Goal: Information Seeking & Learning: Learn about a topic

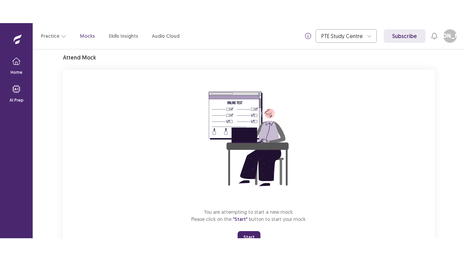
scroll to position [54, 0]
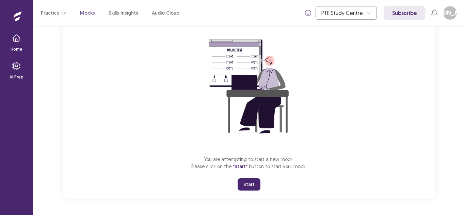
click at [254, 187] on button "Start" at bounding box center [249, 185] width 23 height 12
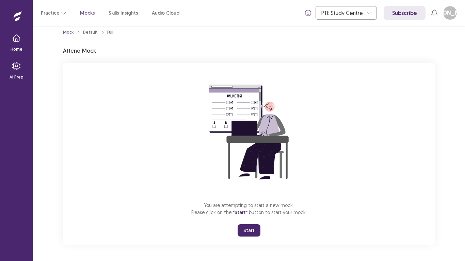
scroll to position [8, 0]
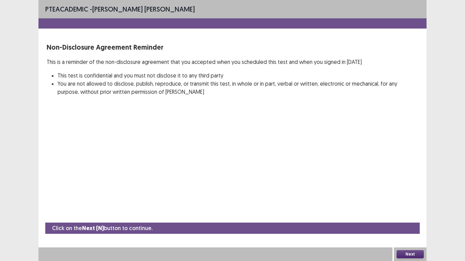
click at [411, 215] on button "Next" at bounding box center [410, 255] width 27 height 8
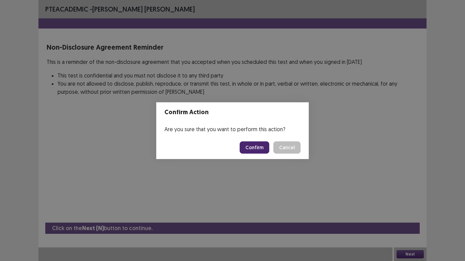
click at [255, 143] on button "Confirm" at bounding box center [255, 148] width 30 height 12
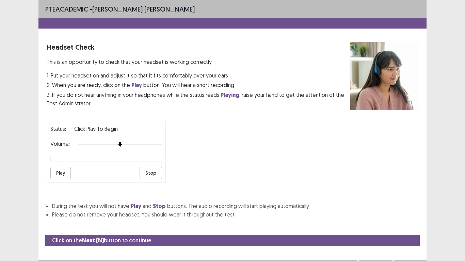
scroll to position [12, 0]
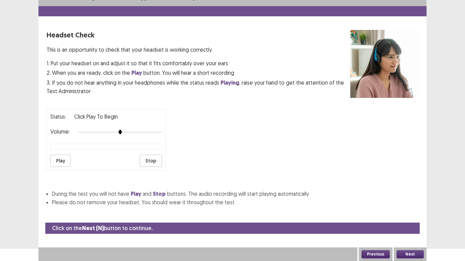
click at [60, 162] on button "Play" at bounding box center [60, 161] width 20 height 12
click at [133, 131] on div at bounding box center [120, 132] width 84 height 5
click at [413, 215] on button "Next" at bounding box center [410, 255] width 27 height 8
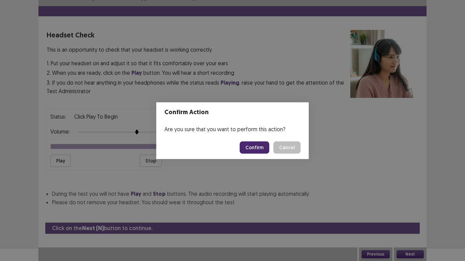
click at [253, 147] on button "Confirm" at bounding box center [255, 148] width 30 height 12
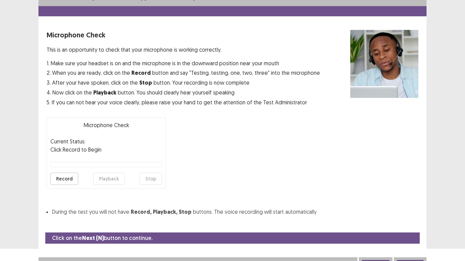
scroll to position [19, 0]
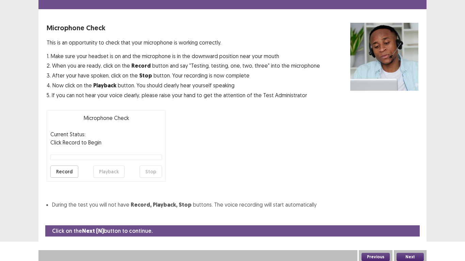
click at [64, 173] on button "Record" at bounding box center [64, 172] width 28 height 12
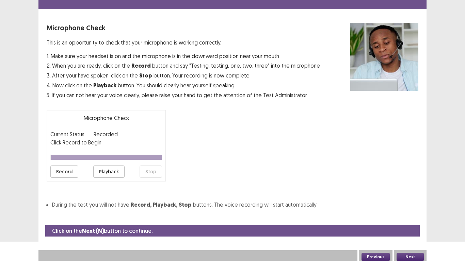
click at [102, 174] on button "Playback" at bounding box center [108, 172] width 31 height 12
click at [414, 215] on button "Next" at bounding box center [410, 257] width 27 height 8
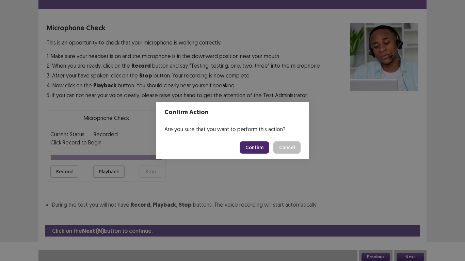
click at [259, 151] on button "Confirm" at bounding box center [255, 148] width 30 height 12
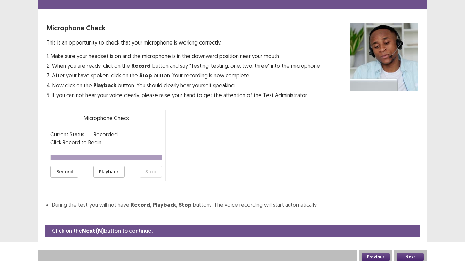
scroll to position [2, 0]
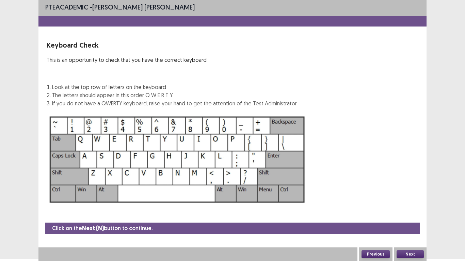
click at [409, 215] on button "Next" at bounding box center [410, 255] width 27 height 8
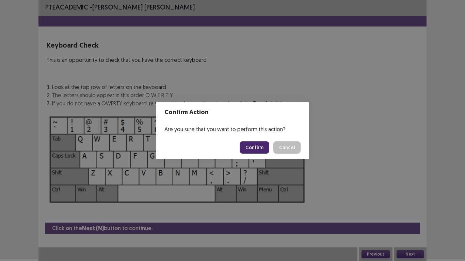
click at [256, 149] on button "Confirm" at bounding box center [255, 148] width 30 height 12
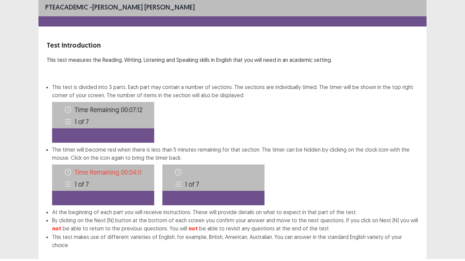
scroll to position [37, 0]
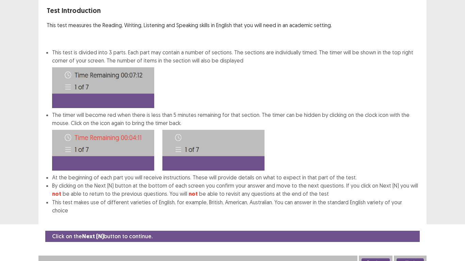
click at [416, 215] on button "Next" at bounding box center [410, 263] width 27 height 8
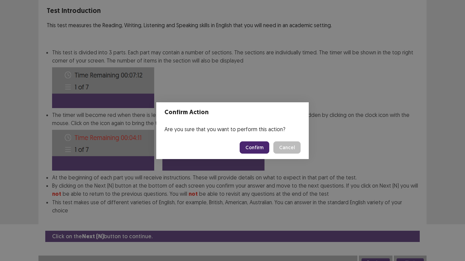
click at [257, 151] on button "Confirm" at bounding box center [255, 148] width 30 height 12
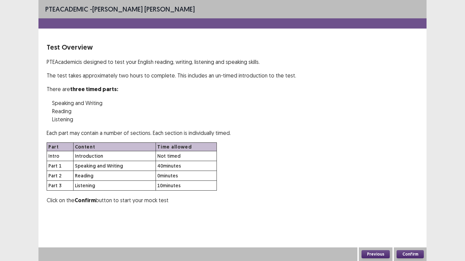
scroll to position [0, 0]
click at [411, 215] on button "Confirm" at bounding box center [410, 255] width 27 height 8
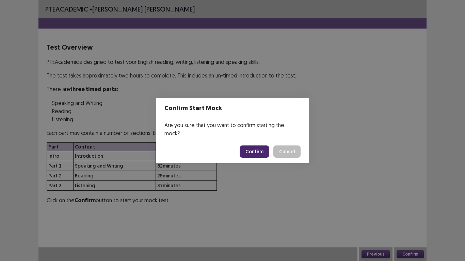
drag, startPoint x: 257, startPoint y: 144, endPoint x: 259, endPoint y: 147, distance: 4.0
click at [259, 147] on button "Confirm" at bounding box center [255, 152] width 30 height 12
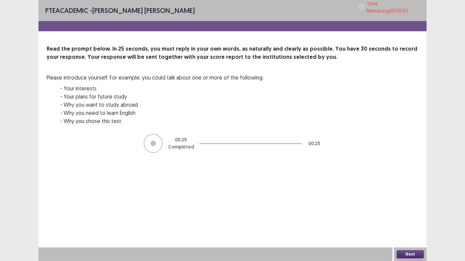
click at [410, 215] on button "Next" at bounding box center [410, 255] width 27 height 8
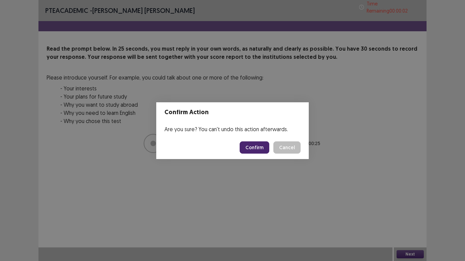
click at [257, 147] on button "Confirm" at bounding box center [255, 148] width 30 height 12
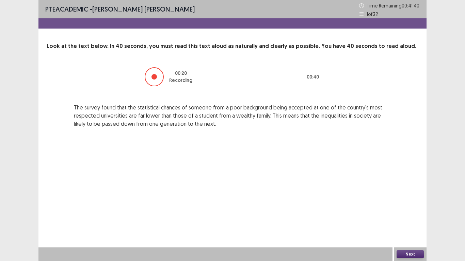
click at [414, 215] on button "Next" at bounding box center [410, 255] width 27 height 8
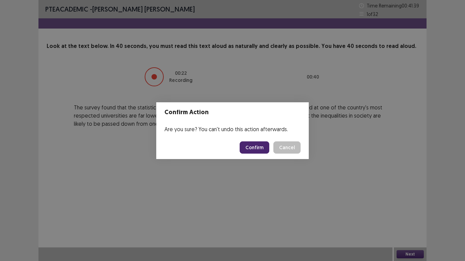
click at [257, 146] on button "Confirm" at bounding box center [255, 148] width 30 height 12
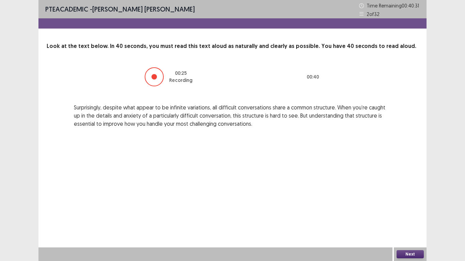
click at [410, 215] on button "Next" at bounding box center [410, 255] width 27 height 8
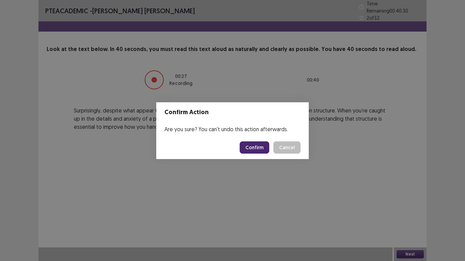
click at [256, 146] on button "Confirm" at bounding box center [255, 148] width 30 height 12
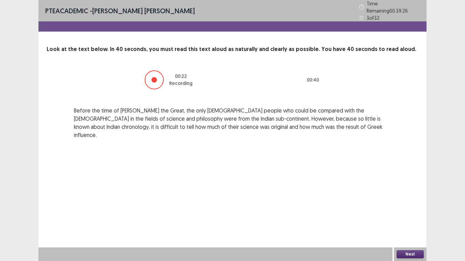
click at [411, 215] on button "Next" at bounding box center [410, 255] width 27 height 8
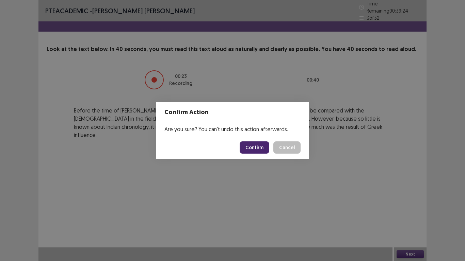
click at [253, 145] on button "Confirm" at bounding box center [255, 148] width 30 height 12
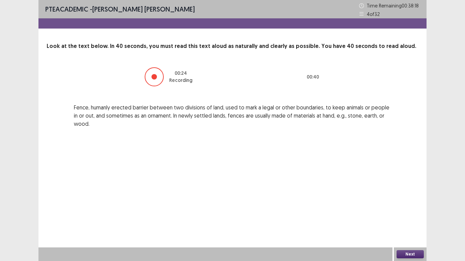
click at [412, 215] on button "Next" at bounding box center [410, 255] width 27 height 8
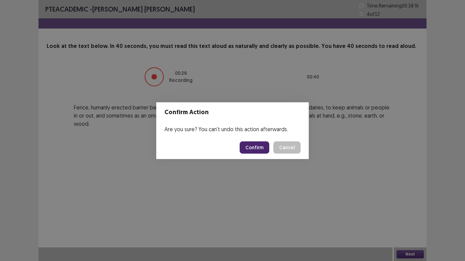
click at [257, 145] on button "Confirm" at bounding box center [255, 148] width 30 height 12
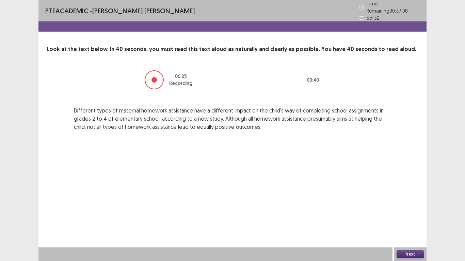
click at [413, 215] on button "Next" at bounding box center [410, 255] width 27 height 8
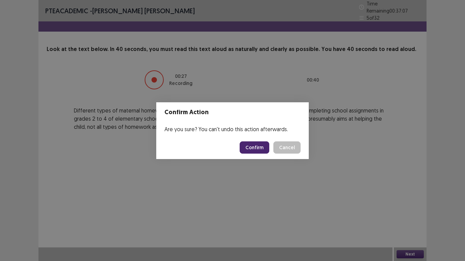
click at [256, 148] on button "Confirm" at bounding box center [255, 148] width 30 height 12
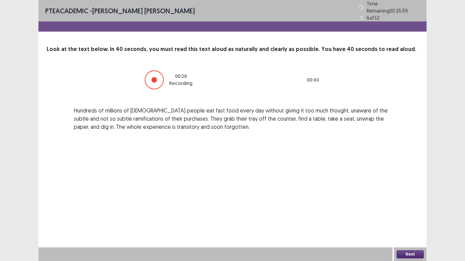
click at [415, 215] on button "Next" at bounding box center [410, 255] width 27 height 8
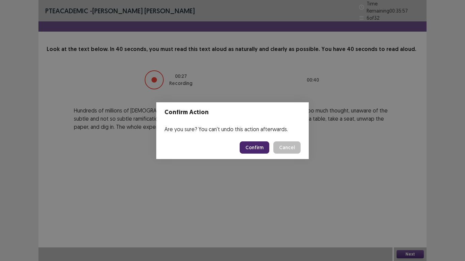
click at [258, 149] on button "Confirm" at bounding box center [255, 148] width 30 height 12
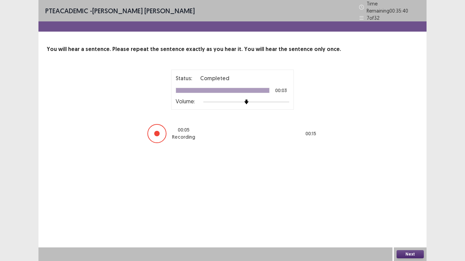
click at [409, 215] on button "Next" at bounding box center [410, 255] width 27 height 8
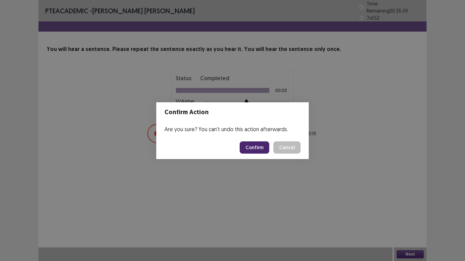
click at [259, 146] on button "Confirm" at bounding box center [255, 148] width 30 height 12
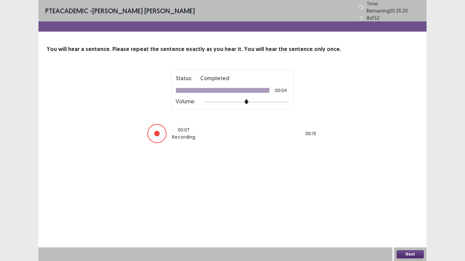
click at [412, 215] on button "Next" at bounding box center [410, 255] width 27 height 8
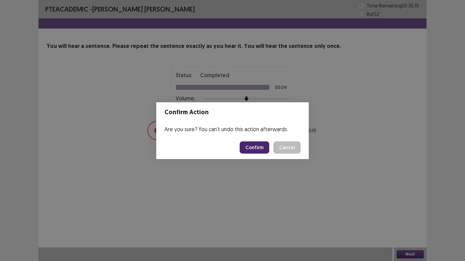
click at [262, 149] on button "Confirm" at bounding box center [255, 148] width 30 height 12
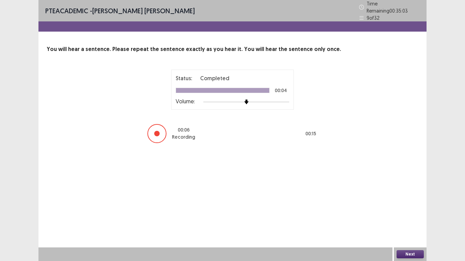
click at [416, 215] on button "Next" at bounding box center [410, 255] width 27 height 8
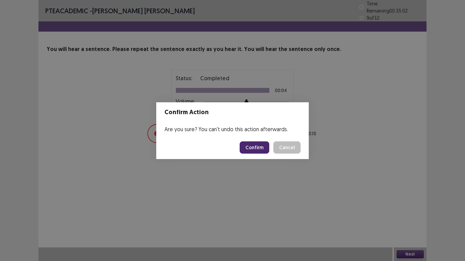
click at [252, 146] on button "Confirm" at bounding box center [255, 148] width 30 height 12
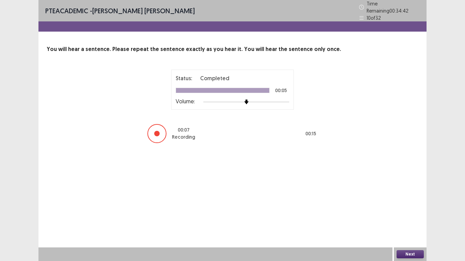
click at [414, 215] on button "Next" at bounding box center [410, 255] width 27 height 8
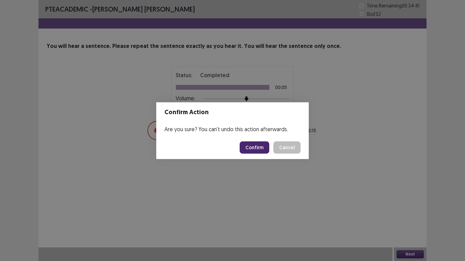
click at [255, 150] on button "Confirm" at bounding box center [255, 148] width 30 height 12
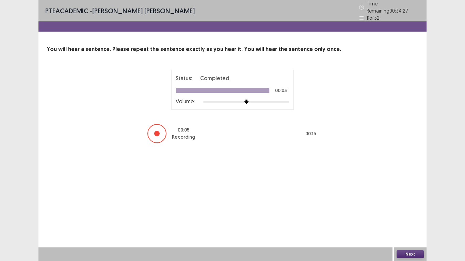
click at [411, 215] on button "Next" at bounding box center [410, 255] width 27 height 8
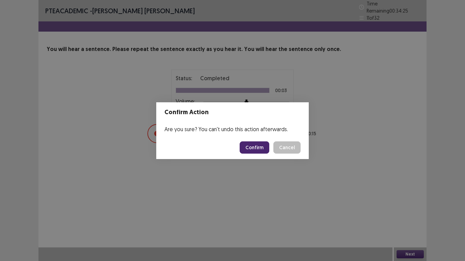
click at [255, 150] on button "Confirm" at bounding box center [255, 148] width 30 height 12
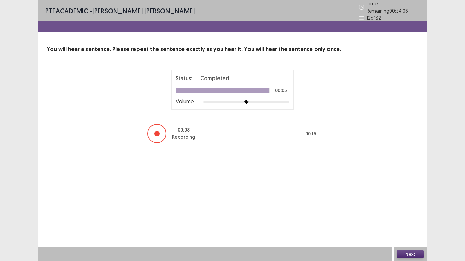
click at [417, 215] on button "Next" at bounding box center [410, 255] width 27 height 8
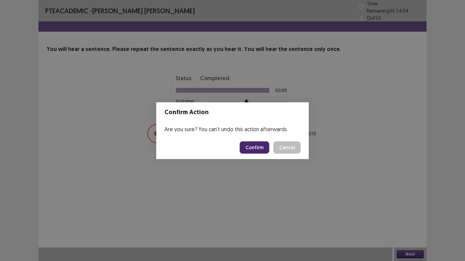
click at [261, 149] on button "Confirm" at bounding box center [255, 148] width 30 height 12
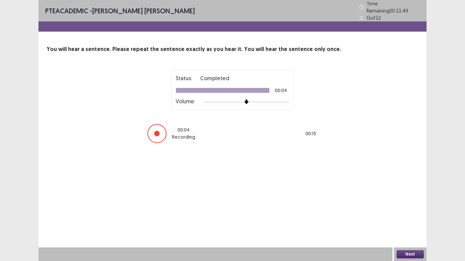
click at [414, 215] on button "Next" at bounding box center [410, 255] width 27 height 8
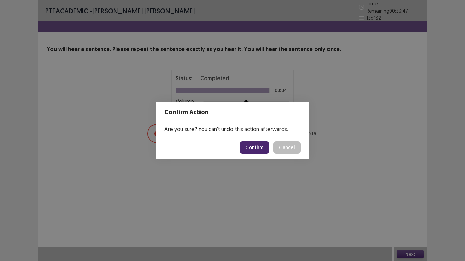
click at [258, 149] on button "Confirm" at bounding box center [255, 148] width 30 height 12
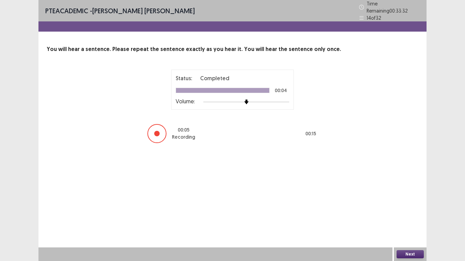
click at [413, 215] on button "Next" at bounding box center [410, 255] width 27 height 8
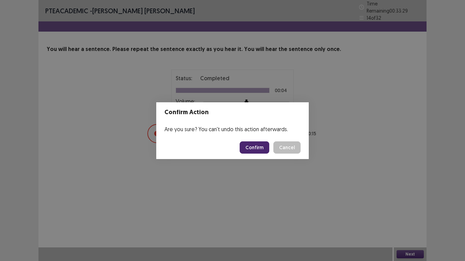
click at [258, 148] on button "Confirm" at bounding box center [255, 148] width 30 height 12
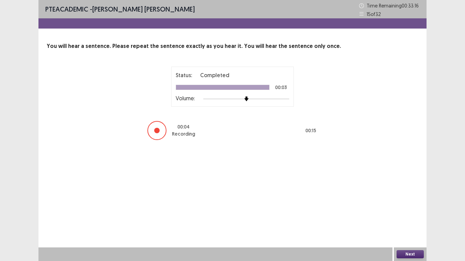
click at [409, 215] on button "Next" at bounding box center [410, 255] width 27 height 8
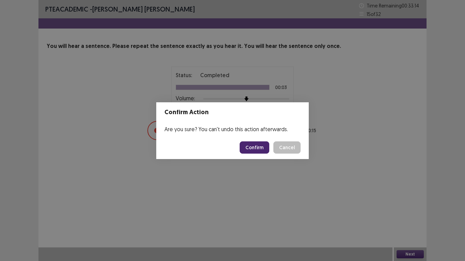
click at [257, 147] on button "Confirm" at bounding box center [255, 148] width 30 height 12
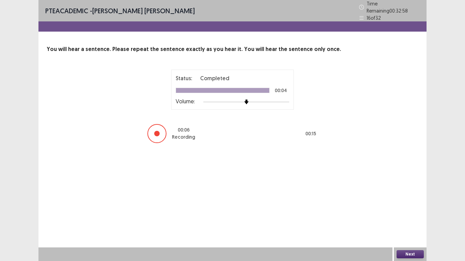
click at [411, 215] on button "Next" at bounding box center [410, 255] width 27 height 8
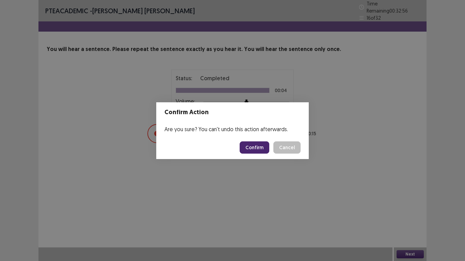
click at [254, 143] on button "Confirm" at bounding box center [255, 148] width 30 height 12
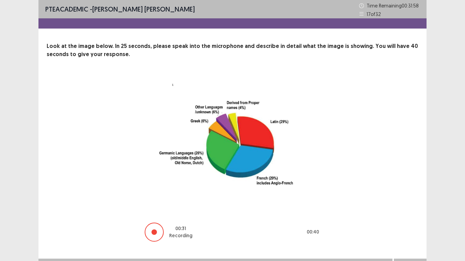
scroll to position [11, 0]
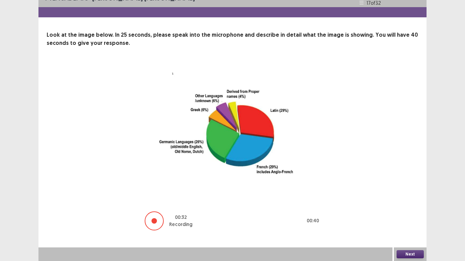
click at [413, 215] on button "Next" at bounding box center [410, 255] width 27 height 8
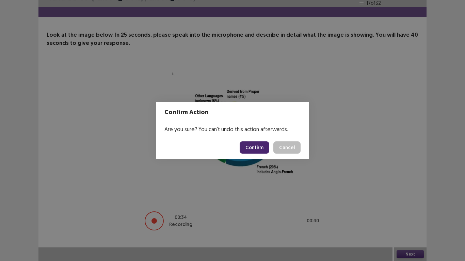
click at [250, 149] on button "Confirm" at bounding box center [255, 148] width 30 height 12
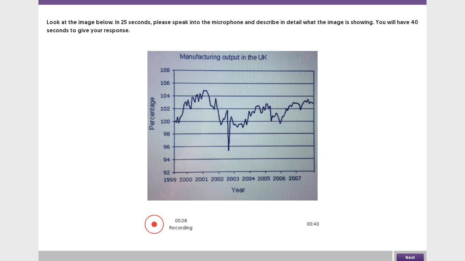
scroll to position [27, 0]
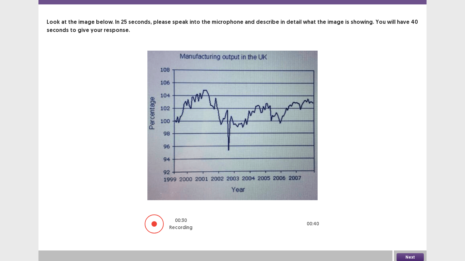
click at [413, 215] on button "Next" at bounding box center [410, 258] width 27 height 8
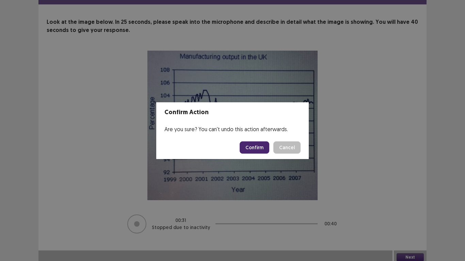
click at [259, 146] on button "Confirm" at bounding box center [255, 148] width 30 height 12
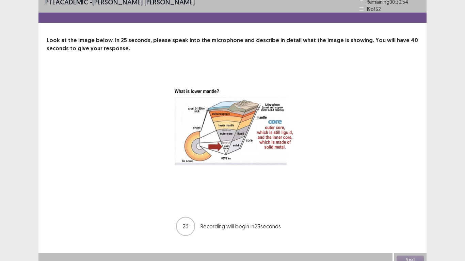
scroll to position [11, 0]
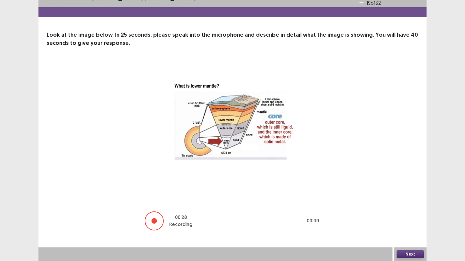
click at [405, 215] on button "Next" at bounding box center [410, 255] width 27 height 8
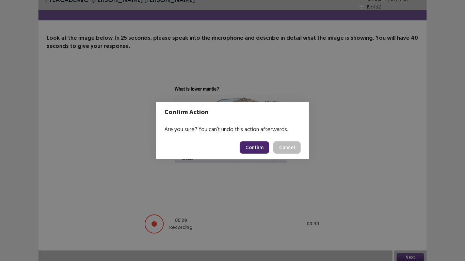
click at [256, 147] on button "Confirm" at bounding box center [255, 148] width 30 height 12
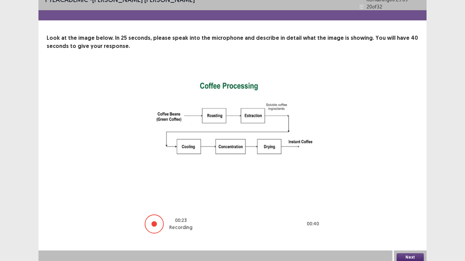
click at [407, 215] on button "Next" at bounding box center [410, 258] width 27 height 8
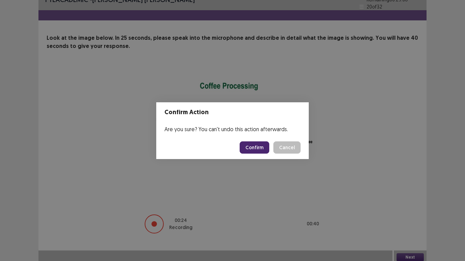
click at [256, 147] on button "Confirm" at bounding box center [255, 148] width 30 height 12
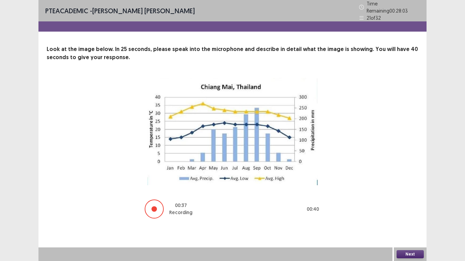
click at [412, 215] on button "Next" at bounding box center [410, 255] width 27 height 8
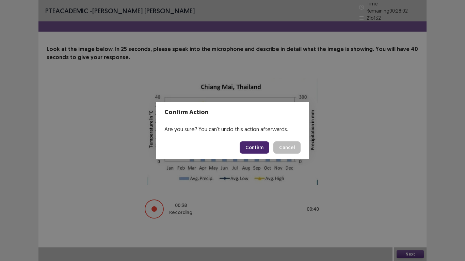
click at [259, 150] on button "Confirm" at bounding box center [255, 148] width 30 height 12
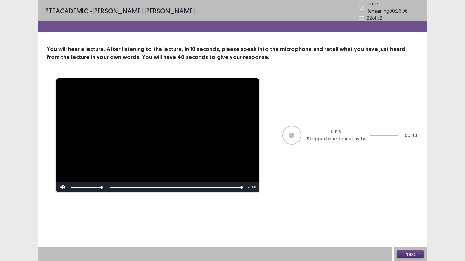
click at [410, 215] on button "Next" at bounding box center [410, 255] width 27 height 8
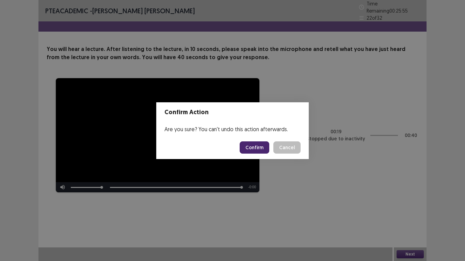
click at [257, 148] on button "Confirm" at bounding box center [255, 148] width 30 height 12
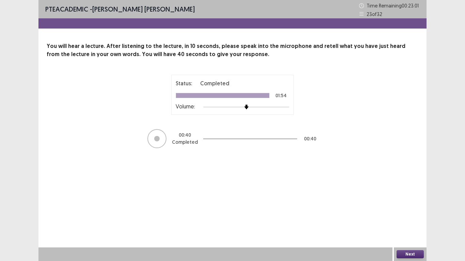
click at [418, 215] on button "Next" at bounding box center [410, 255] width 27 height 8
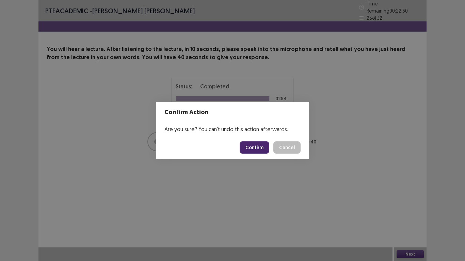
click at [260, 147] on button "Confirm" at bounding box center [255, 148] width 30 height 12
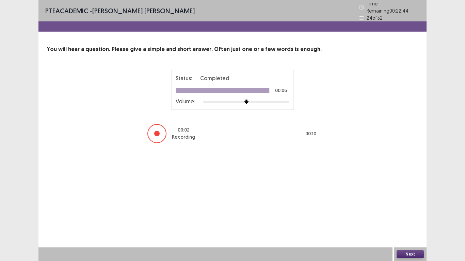
click at [412, 215] on button "Next" at bounding box center [410, 255] width 27 height 8
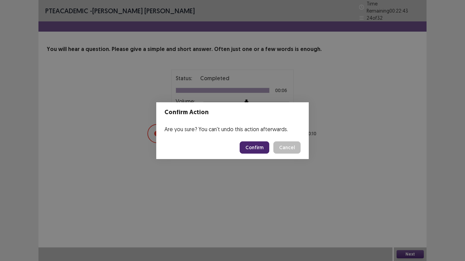
click at [263, 146] on button "Confirm" at bounding box center [255, 148] width 30 height 12
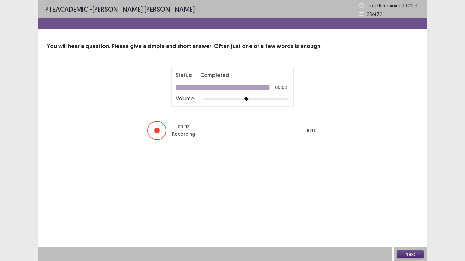
click at [407, 215] on button "Next" at bounding box center [410, 255] width 27 height 8
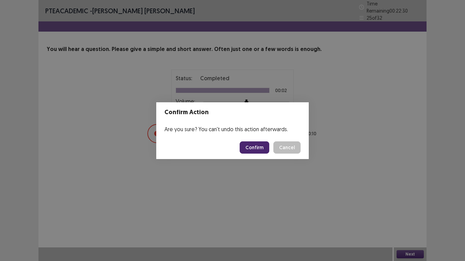
click at [254, 149] on button "Confirm" at bounding box center [255, 148] width 30 height 12
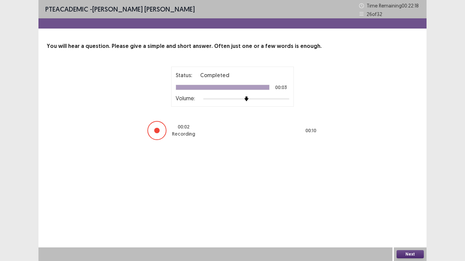
click at [405, 215] on button "Next" at bounding box center [410, 255] width 27 height 8
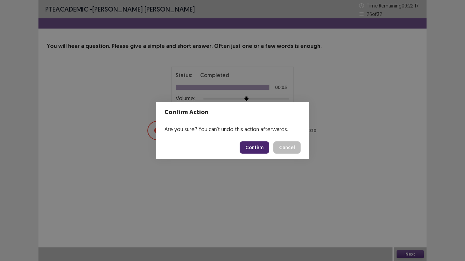
click at [261, 145] on button "Confirm" at bounding box center [255, 148] width 30 height 12
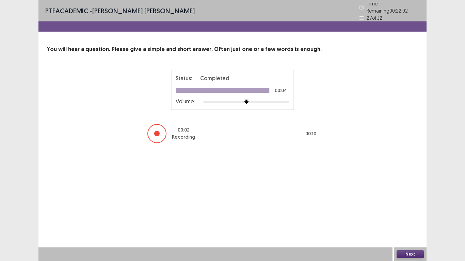
click at [406, 215] on button "Next" at bounding box center [410, 255] width 27 height 8
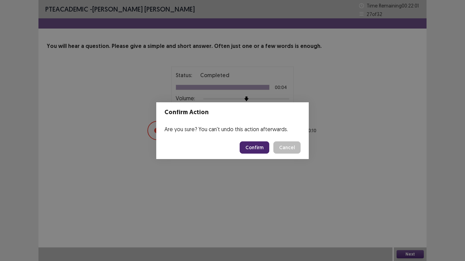
click at [256, 146] on button "Confirm" at bounding box center [255, 148] width 30 height 12
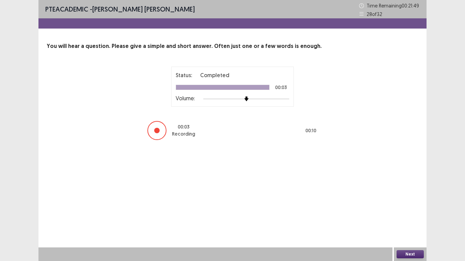
click at [411, 215] on button "Next" at bounding box center [410, 255] width 27 height 8
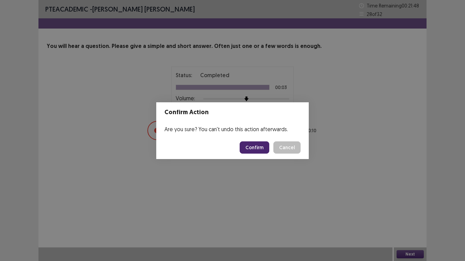
click at [258, 147] on button "Confirm" at bounding box center [255, 148] width 30 height 12
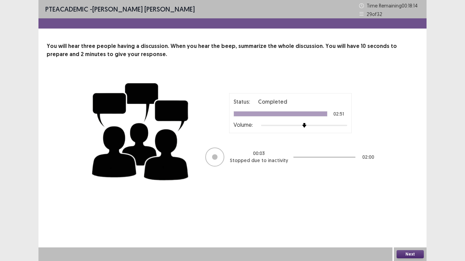
click at [213, 161] on div at bounding box center [214, 157] width 19 height 19
drag, startPoint x: 215, startPoint y: 160, endPoint x: 219, endPoint y: 161, distance: 3.8
click at [217, 160] on div at bounding box center [214, 157] width 19 height 19
drag, startPoint x: 237, startPoint y: 174, endPoint x: 243, endPoint y: 178, distance: 7.0
click at [242, 178] on div "Status: Completed 02:51 Volume: 00 : 03 Stopped due to inactivity 02 : 00" at bounding box center [233, 130] width 286 height 111
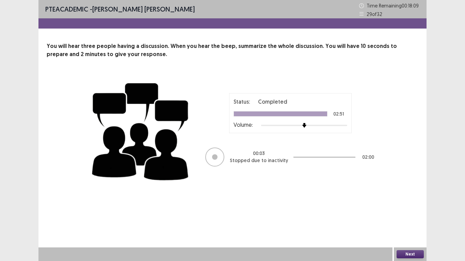
click at [411, 215] on button "Next" at bounding box center [410, 255] width 27 height 8
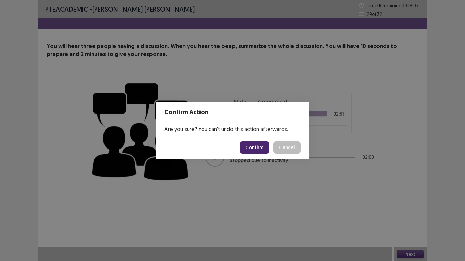
click at [255, 152] on button "Confirm" at bounding box center [255, 148] width 30 height 12
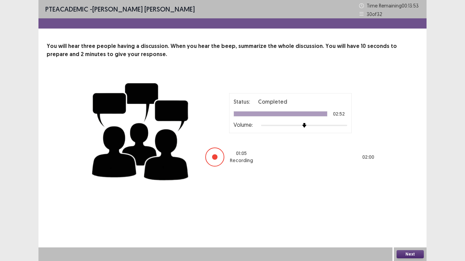
click at [412, 215] on button "Next" at bounding box center [410, 255] width 27 height 8
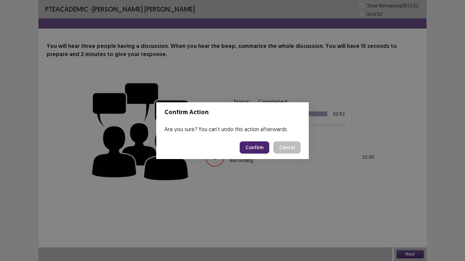
click at [252, 145] on button "Confirm" at bounding box center [255, 148] width 30 height 12
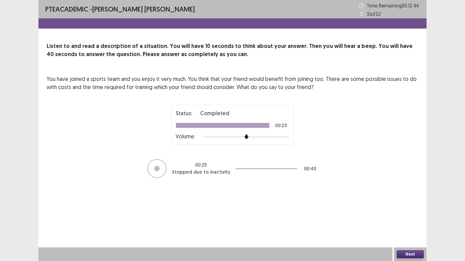
drag, startPoint x: 408, startPoint y: 256, endPoint x: 411, endPoint y: 260, distance: 5.4
click at [411, 215] on div "PTE academic - [PERSON_NAME] [PERSON_NAME] Time Remaining 00 : 12 : 46 31 of 32…" at bounding box center [232, 130] width 388 height 261
click at [409, 215] on button "Next" at bounding box center [410, 255] width 27 height 8
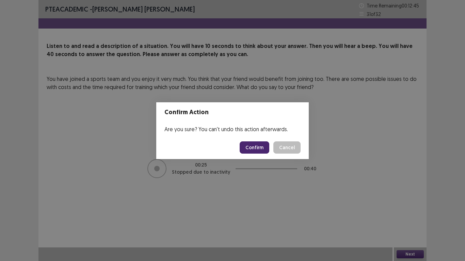
drag, startPoint x: 248, startPoint y: 142, endPoint x: 252, endPoint y: 145, distance: 4.4
click at [252, 145] on button "Confirm" at bounding box center [255, 148] width 30 height 12
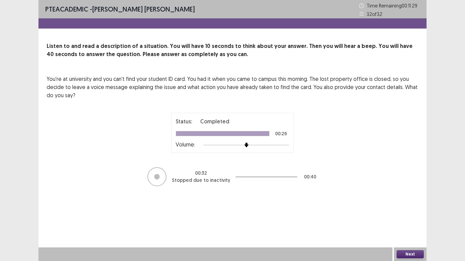
click at [412, 215] on button "Next" at bounding box center [410, 255] width 27 height 8
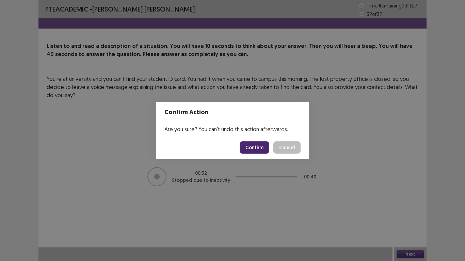
click at [256, 149] on button "Confirm" at bounding box center [255, 148] width 30 height 12
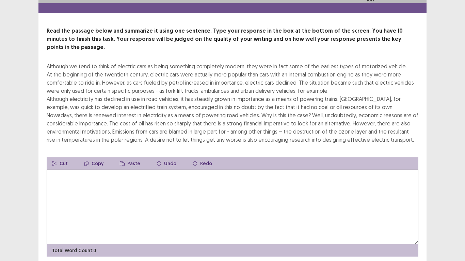
scroll to position [33, 0]
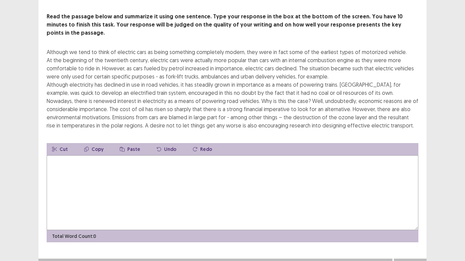
click at [239, 159] on textarea at bounding box center [233, 193] width 372 height 75
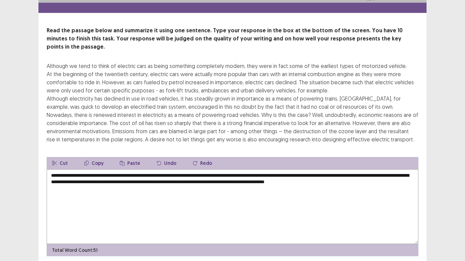
scroll to position [0, 0]
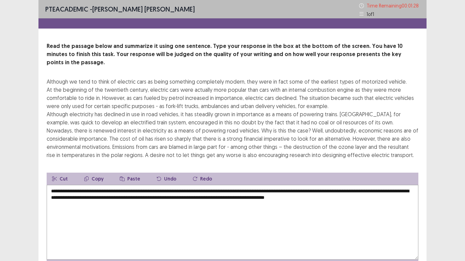
click at [247, 191] on textarea "**********" at bounding box center [233, 222] width 372 height 75
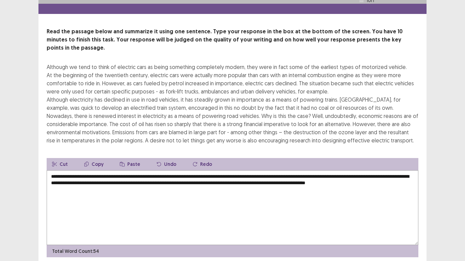
scroll to position [33, 0]
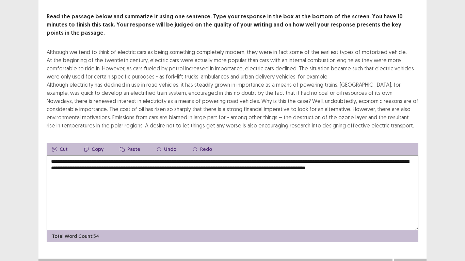
type textarea "**********"
click at [409, 215] on button "Next" at bounding box center [410, 266] width 27 height 8
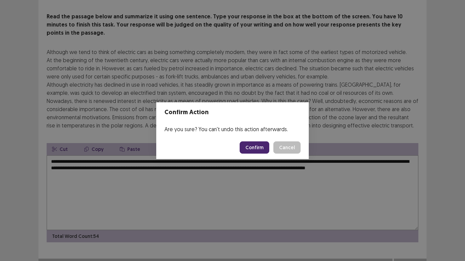
click at [256, 148] on button "Confirm" at bounding box center [255, 148] width 30 height 12
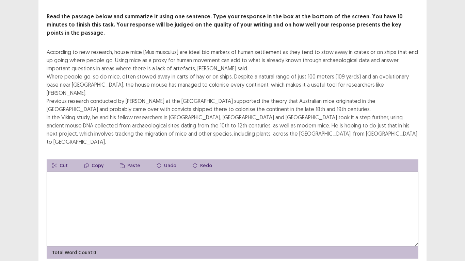
click at [144, 172] on textarea at bounding box center [233, 209] width 372 height 75
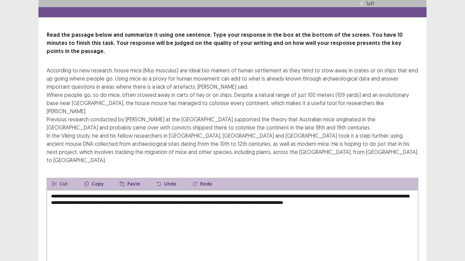
scroll to position [0, 0]
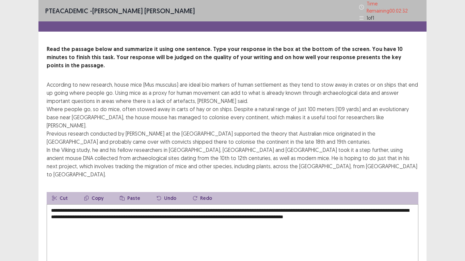
click at [66, 205] on textarea "**********" at bounding box center [233, 242] width 372 height 75
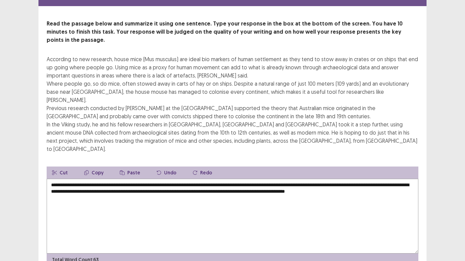
scroll to position [33, 0]
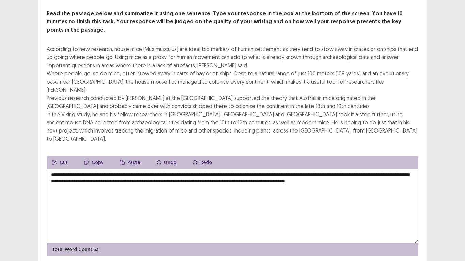
click at [115, 169] on textarea "**********" at bounding box center [233, 206] width 372 height 75
click at [158, 169] on textarea "**********" at bounding box center [233, 206] width 372 height 75
type textarea "**********"
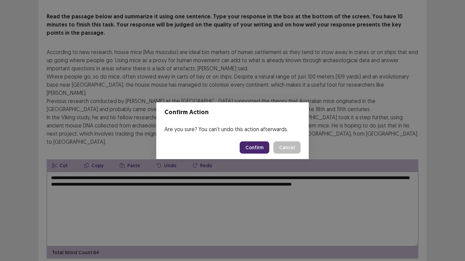
click at [254, 147] on button "Confirm" at bounding box center [255, 148] width 30 height 12
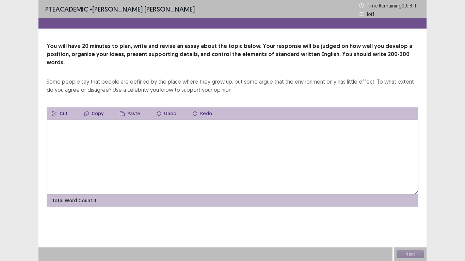
click at [63, 120] on textarea at bounding box center [233, 157] width 372 height 75
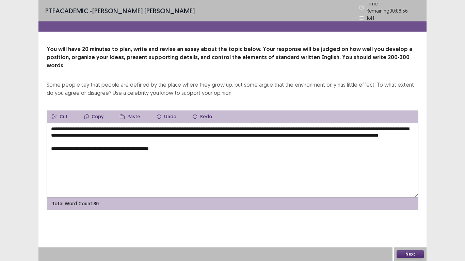
click at [123, 143] on textarea "**********" at bounding box center [233, 160] width 372 height 75
click at [138, 145] on textarea "**********" at bounding box center [233, 160] width 372 height 75
click at [139, 143] on textarea "**********" at bounding box center [233, 160] width 372 height 75
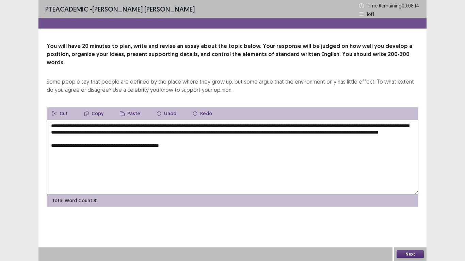
click at [181, 144] on textarea "**********" at bounding box center [233, 157] width 372 height 75
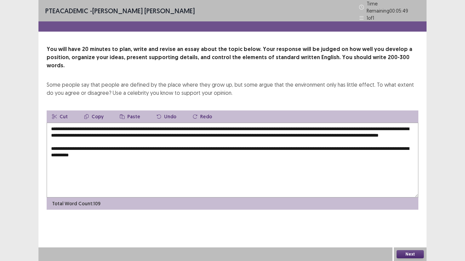
click at [151, 152] on textarea "**********" at bounding box center [233, 160] width 372 height 75
click at [150, 152] on textarea "**********" at bounding box center [233, 160] width 372 height 75
click at [139, 151] on textarea "**********" at bounding box center [233, 160] width 372 height 75
click at [160, 151] on textarea "**********" at bounding box center [233, 160] width 372 height 75
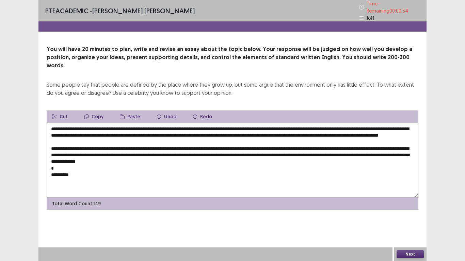
click at [283, 125] on textarea "**********" at bounding box center [233, 160] width 372 height 75
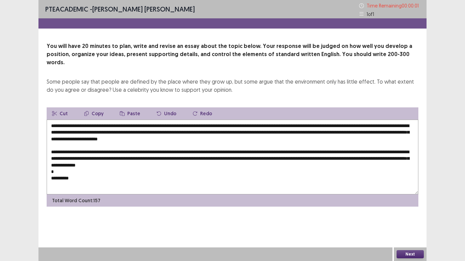
type textarea "**********"
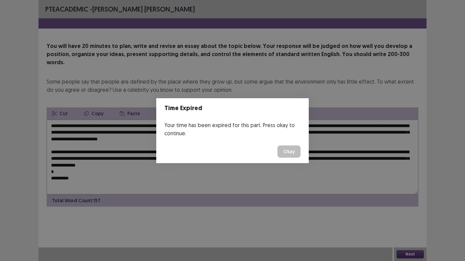
click at [291, 151] on button "Okay" at bounding box center [288, 152] width 23 height 12
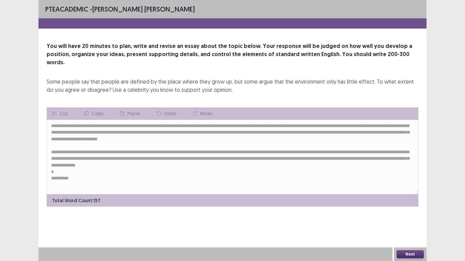
click at [409, 215] on button "Next" at bounding box center [410, 255] width 27 height 8
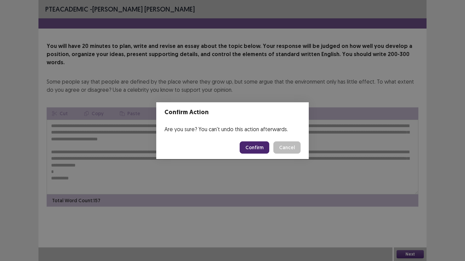
click at [257, 150] on button "Confirm" at bounding box center [255, 148] width 30 height 12
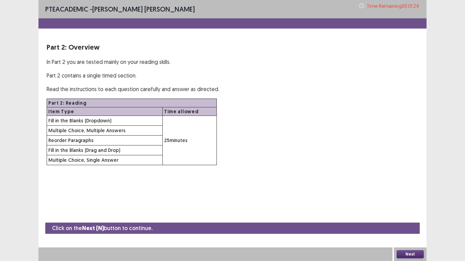
click at [410, 215] on button "Next" at bounding box center [410, 255] width 27 height 8
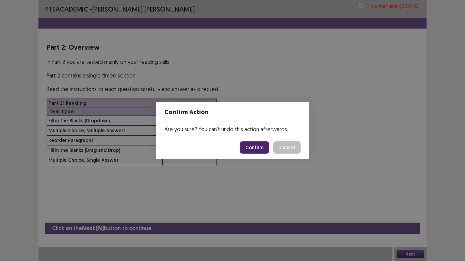
click at [259, 146] on button "Confirm" at bounding box center [255, 148] width 30 height 12
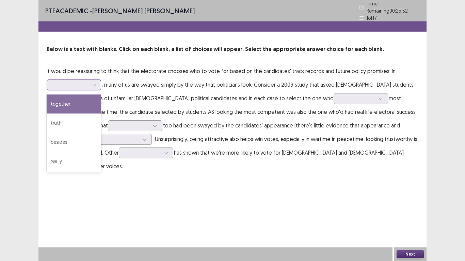
click at [95, 83] on icon at bounding box center [93, 85] width 5 height 5
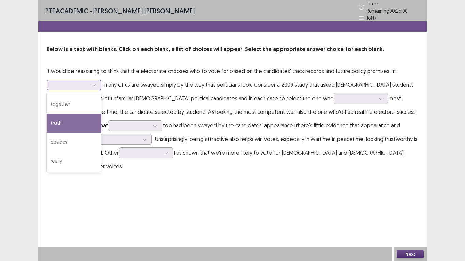
click at [77, 117] on div "truth" at bounding box center [74, 123] width 54 height 19
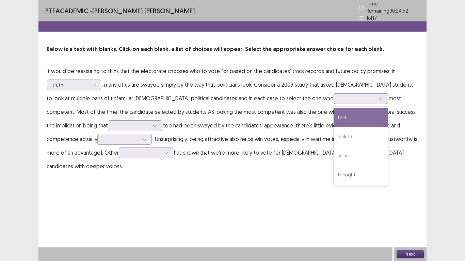
click at [375, 96] on div at bounding box center [380, 99] width 10 height 10
click at [334, 116] on div "feel" at bounding box center [361, 117] width 54 height 19
click at [378, 98] on icon at bounding box center [380, 98] width 5 height 5
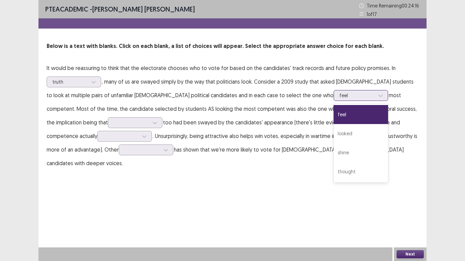
click at [339, 97] on div at bounding box center [356, 95] width 35 height 6
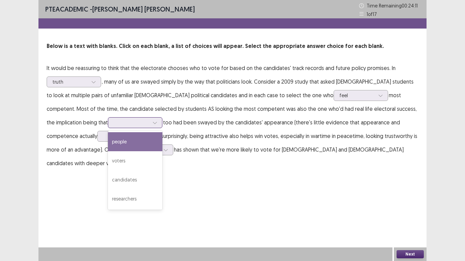
click at [153, 123] on icon at bounding box center [155, 123] width 5 height 5
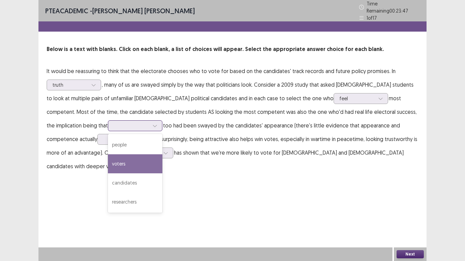
click at [108, 158] on div "voters" at bounding box center [135, 164] width 54 height 19
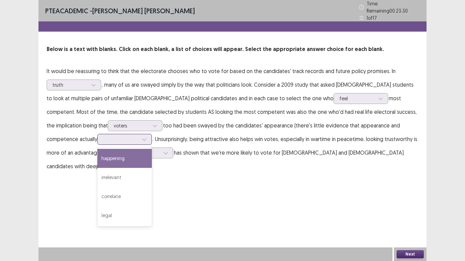
click at [142, 137] on icon at bounding box center [144, 139] width 5 height 5
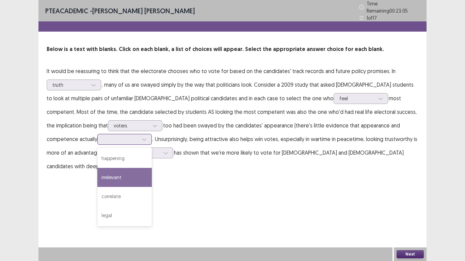
click at [97, 177] on div "irrelevant" at bounding box center [124, 177] width 54 height 19
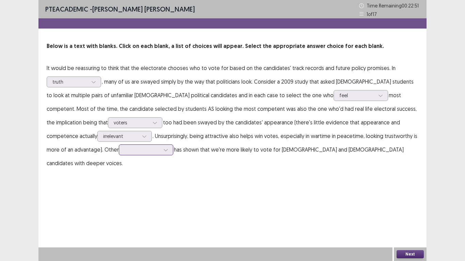
click at [163, 151] on icon at bounding box center [165, 150] width 5 height 5
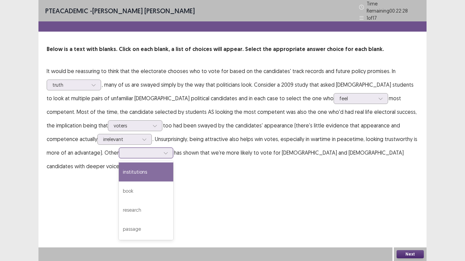
click at [133, 168] on div "institutions" at bounding box center [146, 172] width 54 height 19
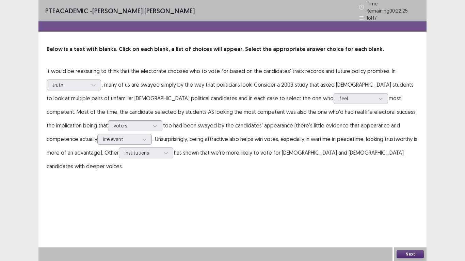
click at [404, 215] on button "Next" at bounding box center [410, 255] width 27 height 8
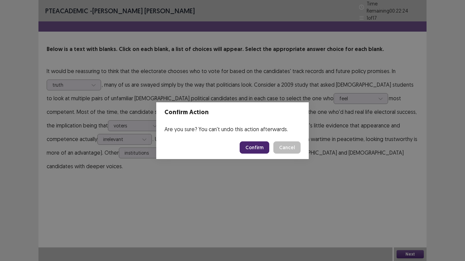
click at [256, 150] on button "Confirm" at bounding box center [255, 148] width 30 height 12
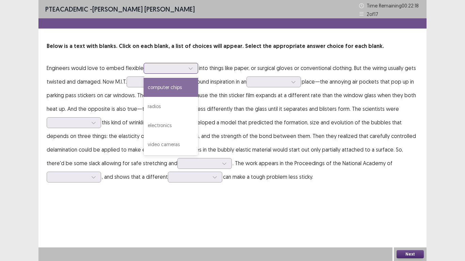
click at [192, 68] on icon at bounding box center [191, 69] width 4 height 2
click at [185, 89] on div "computer chips" at bounding box center [171, 87] width 54 height 19
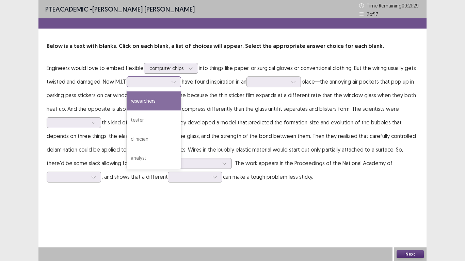
click at [176, 85] on div at bounding box center [174, 82] width 10 height 10
click at [172, 97] on div "researchers" at bounding box center [154, 101] width 54 height 19
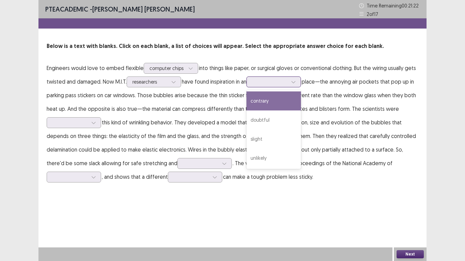
click at [296, 83] on icon at bounding box center [293, 82] width 5 height 5
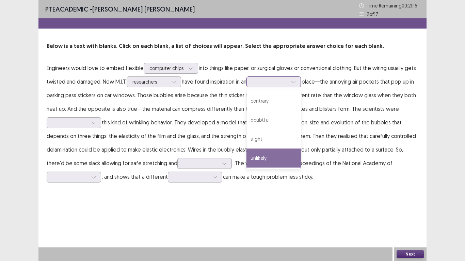
click at [286, 158] on div "unlikely" at bounding box center [273, 158] width 54 height 19
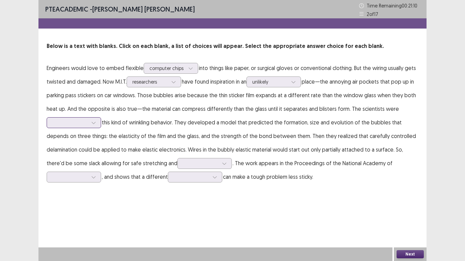
click at [93, 124] on icon at bounding box center [93, 123] width 5 height 5
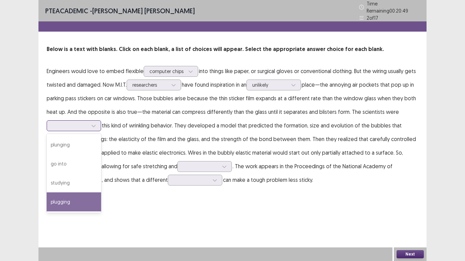
click at [86, 199] on div "plugging" at bounding box center [74, 202] width 54 height 19
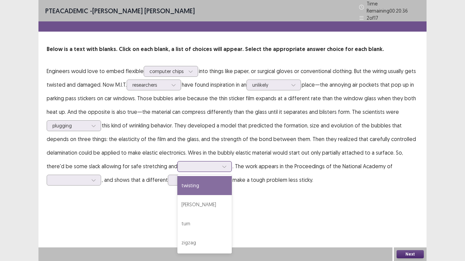
click at [222, 164] on icon at bounding box center [224, 166] width 5 height 5
click at [197, 182] on div "twisting" at bounding box center [204, 185] width 54 height 19
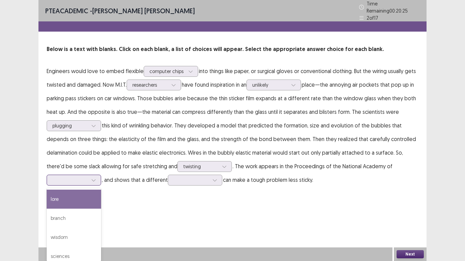
click at [93, 178] on icon at bounding box center [93, 180] width 5 height 5
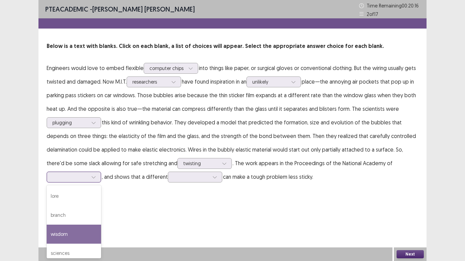
click at [84, 215] on div "wisdom" at bounding box center [74, 234] width 54 height 19
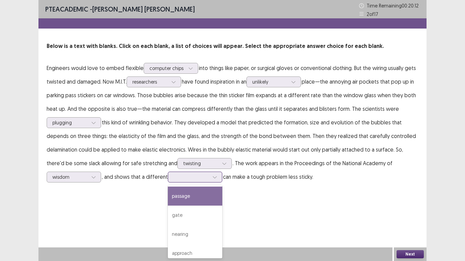
click at [215, 179] on icon at bounding box center [214, 177] width 5 height 5
click at [93, 176] on icon at bounding box center [93, 177] width 5 height 5
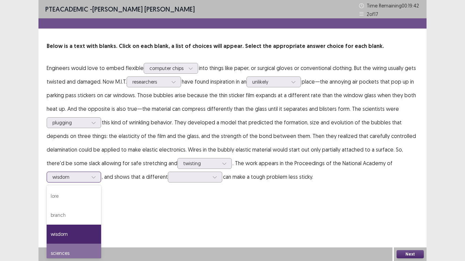
click at [81, 215] on div "sciences" at bounding box center [74, 253] width 54 height 19
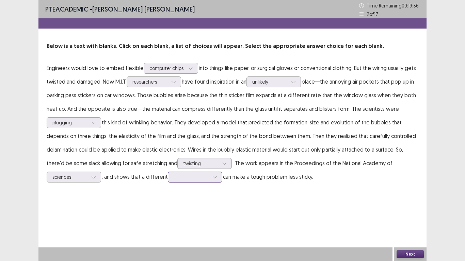
click at [218, 178] on div at bounding box center [215, 177] width 10 height 10
click at [205, 215] on div "approach" at bounding box center [195, 253] width 54 height 19
click at [404, 215] on button "Next" at bounding box center [410, 255] width 27 height 8
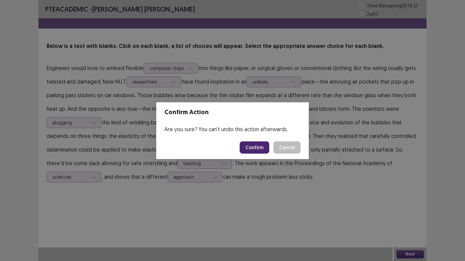
click at [254, 151] on button "Confirm" at bounding box center [255, 148] width 30 height 12
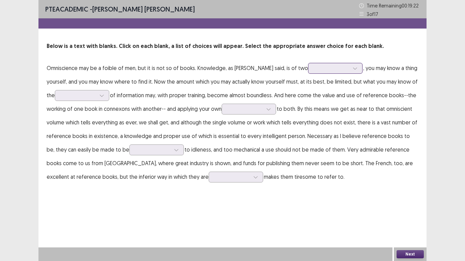
click at [353, 67] on icon at bounding box center [355, 68] width 5 height 5
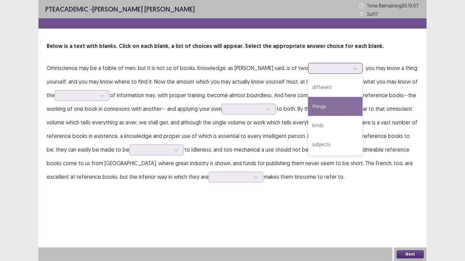
click at [316, 107] on div "things" at bounding box center [335, 106] width 54 height 19
click at [353, 69] on icon at bounding box center [355, 68] width 5 height 5
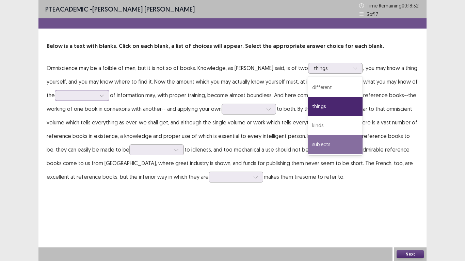
click at [101, 92] on div at bounding box center [102, 96] width 10 height 10
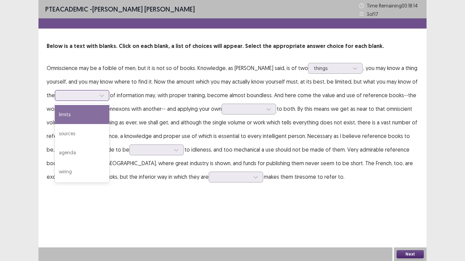
click at [99, 114] on div "limits" at bounding box center [82, 114] width 54 height 19
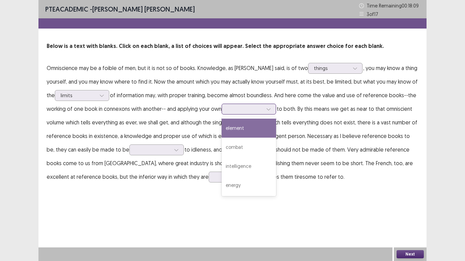
click at [270, 110] on icon at bounding box center [268, 109] width 5 height 5
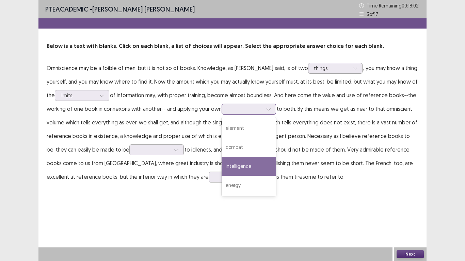
click at [253, 168] on div "intelligence" at bounding box center [249, 166] width 54 height 19
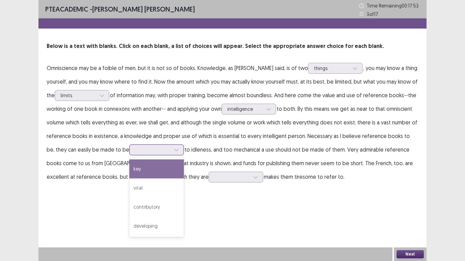
click at [174, 151] on icon at bounding box center [176, 150] width 5 height 5
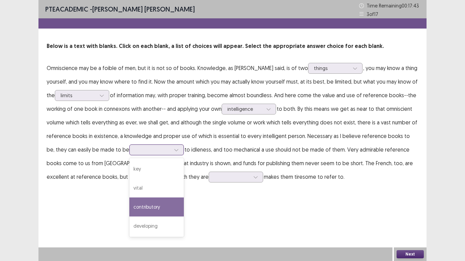
click at [156, 208] on div "contributory" at bounding box center [156, 207] width 54 height 19
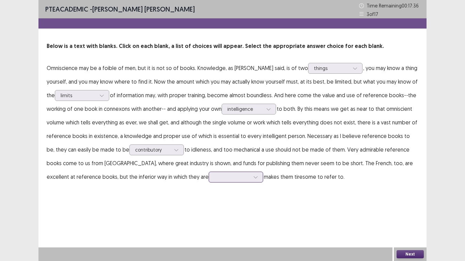
click at [253, 178] on icon at bounding box center [255, 177] width 5 height 5
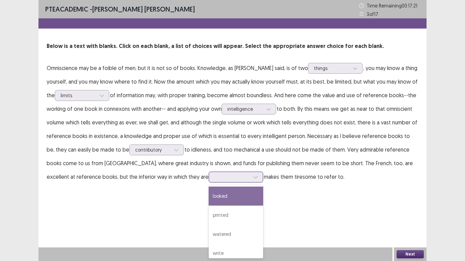
click at [209, 196] on div "looked" at bounding box center [236, 196] width 54 height 19
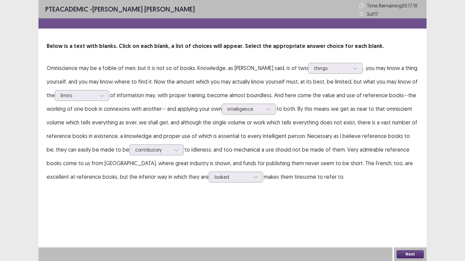
click at [410, 215] on button "Next" at bounding box center [410, 255] width 27 height 8
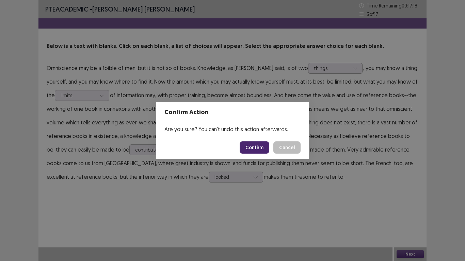
click at [253, 148] on button "Confirm" at bounding box center [255, 148] width 30 height 12
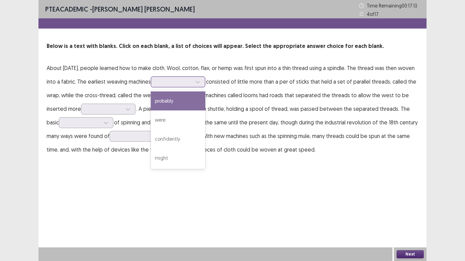
click at [200, 82] on icon at bounding box center [197, 82] width 5 height 5
click at [205, 103] on div "probably" at bounding box center [178, 101] width 54 height 19
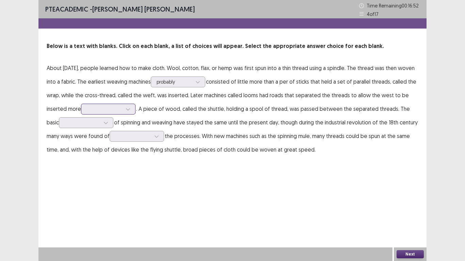
click at [133, 109] on div at bounding box center [128, 109] width 10 height 10
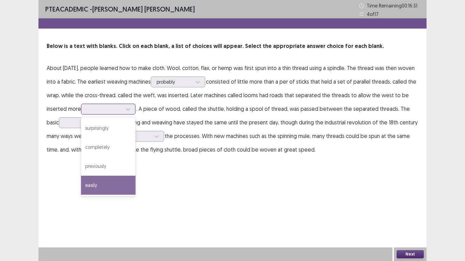
click at [116, 183] on div "easily" at bounding box center [108, 185] width 54 height 19
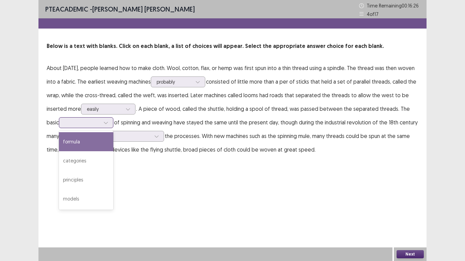
click at [108, 124] on icon at bounding box center [105, 123] width 5 height 5
click at [96, 140] on div "formula" at bounding box center [86, 141] width 54 height 19
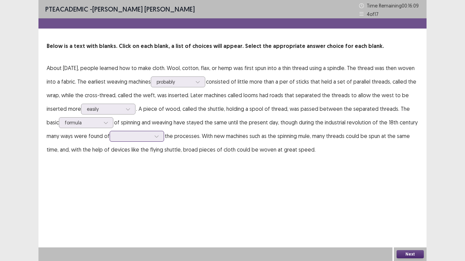
click at [156, 136] on icon at bounding box center [157, 137] width 4 height 2
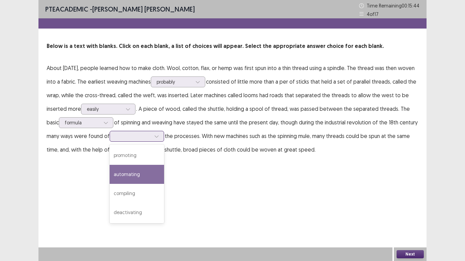
click at [141, 174] on div "automating" at bounding box center [137, 174] width 54 height 19
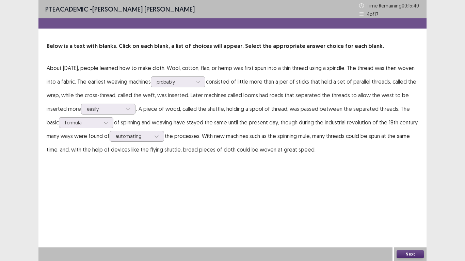
click at [406, 215] on button "Next" at bounding box center [410, 255] width 27 height 8
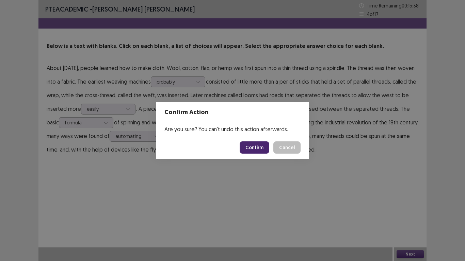
click at [252, 148] on button "Confirm" at bounding box center [255, 148] width 30 height 12
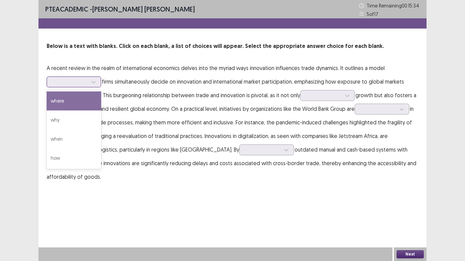
click at [95, 80] on icon at bounding box center [93, 82] width 5 height 5
click at [76, 102] on div "where" at bounding box center [74, 101] width 54 height 19
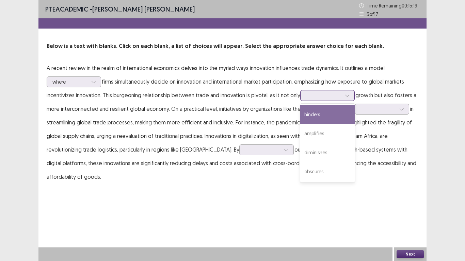
click at [349, 96] on icon at bounding box center [347, 95] width 5 height 5
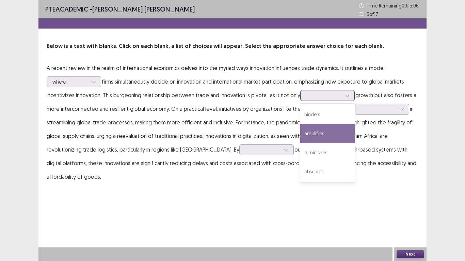
click at [338, 133] on div "amplifies" at bounding box center [327, 133] width 54 height 19
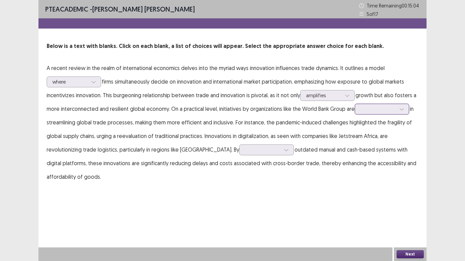
click at [400, 110] on icon at bounding box center [401, 109] width 5 height 5
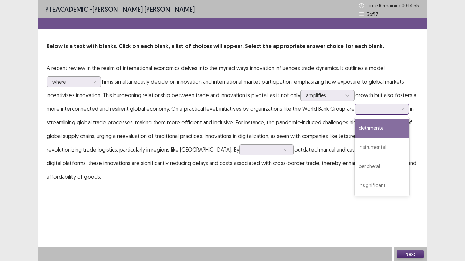
click at [392, 127] on div "detrimental" at bounding box center [382, 128] width 54 height 19
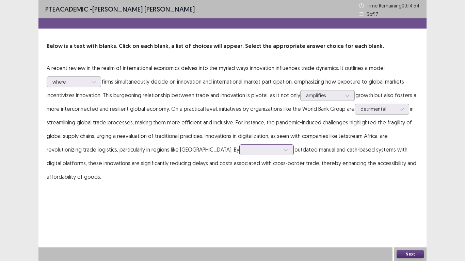
click at [284, 151] on icon at bounding box center [286, 150] width 5 height 5
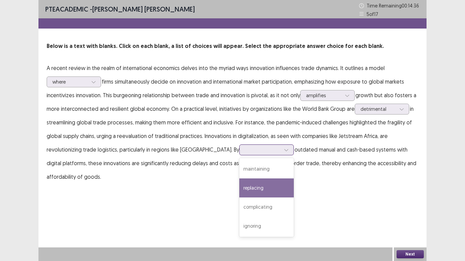
click at [256, 183] on div "replacing" at bounding box center [266, 188] width 54 height 19
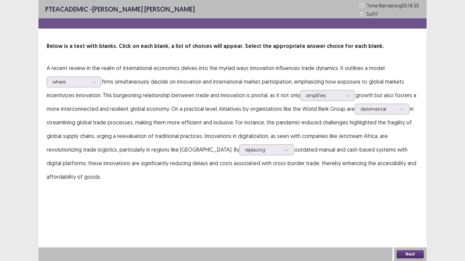
click at [411, 215] on button "Next" at bounding box center [410, 255] width 27 height 8
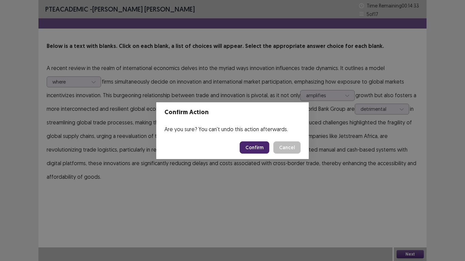
click at [255, 144] on button "Confirm" at bounding box center [255, 148] width 30 height 12
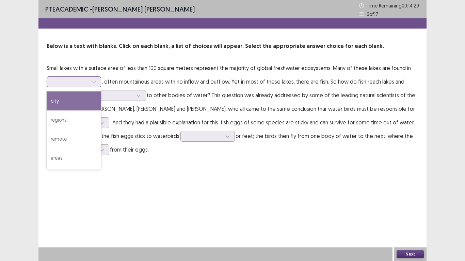
click at [92, 80] on icon at bounding box center [93, 82] width 5 height 5
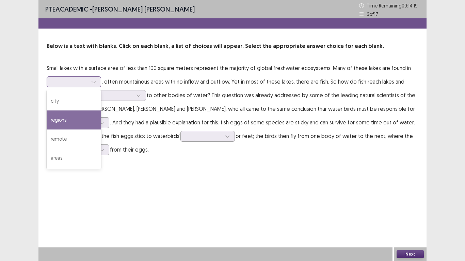
click at [83, 121] on div "regions" at bounding box center [74, 120] width 54 height 19
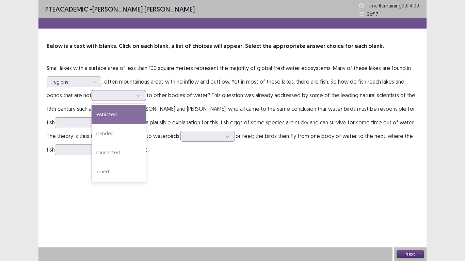
click at [133, 98] on div at bounding box center [138, 96] width 10 height 10
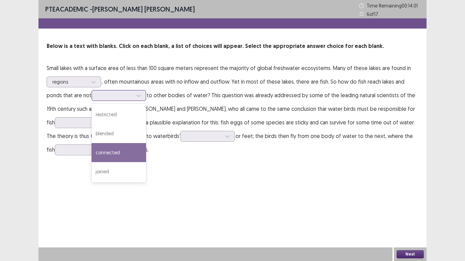
click at [109, 152] on div "connected" at bounding box center [119, 152] width 54 height 19
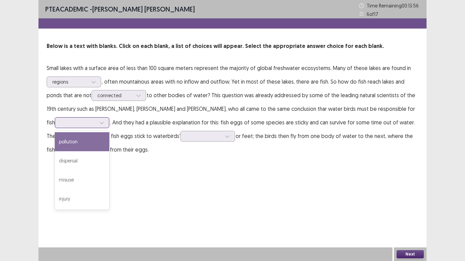
click at [99, 122] on icon at bounding box center [101, 123] width 5 height 5
click at [85, 143] on div "pollution" at bounding box center [82, 141] width 54 height 19
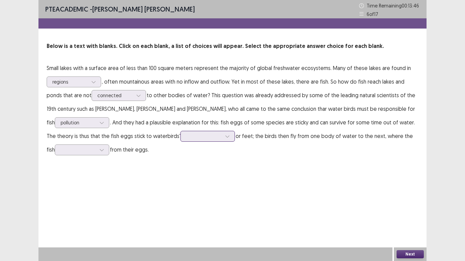
click at [222, 139] on div at bounding box center [227, 136] width 10 height 10
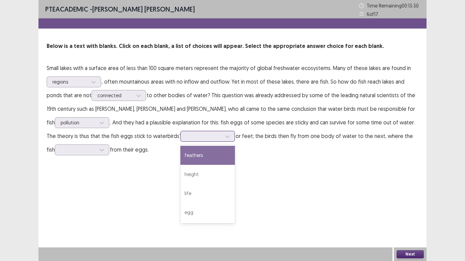
click at [206, 154] on div "feathers" at bounding box center [207, 155] width 54 height 19
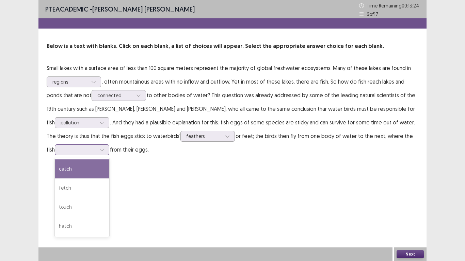
click at [99, 148] on icon at bounding box center [101, 150] width 5 height 5
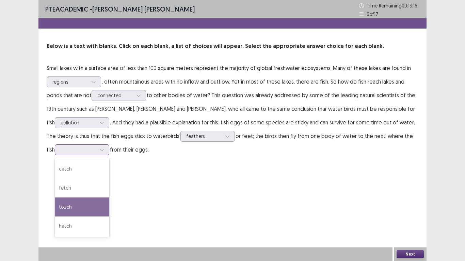
click at [81, 206] on div "touch" at bounding box center [82, 207] width 54 height 19
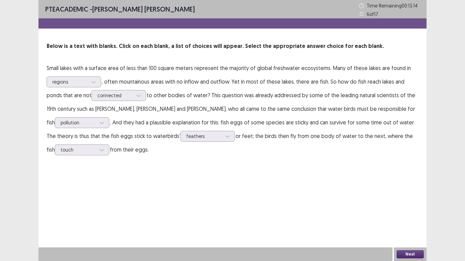
click at [407, 215] on button "Next" at bounding box center [410, 255] width 27 height 8
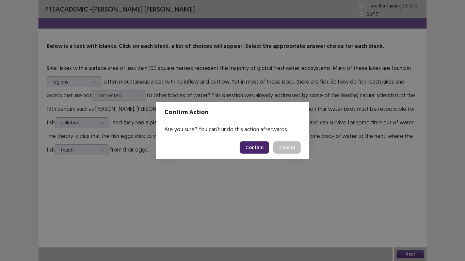
click at [256, 150] on button "Confirm" at bounding box center [255, 148] width 30 height 12
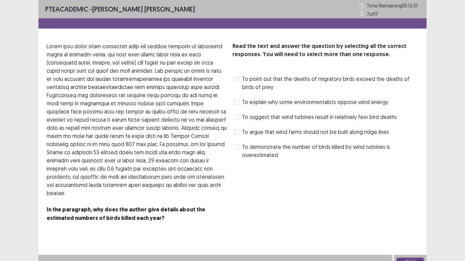
click at [239, 103] on span at bounding box center [236, 101] width 5 height 5
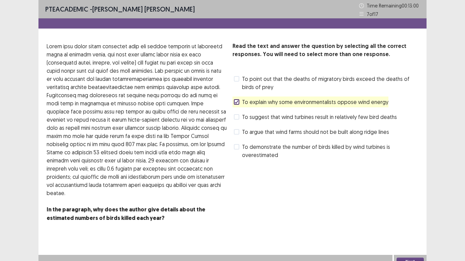
click at [413, 215] on button "Next" at bounding box center [410, 262] width 27 height 8
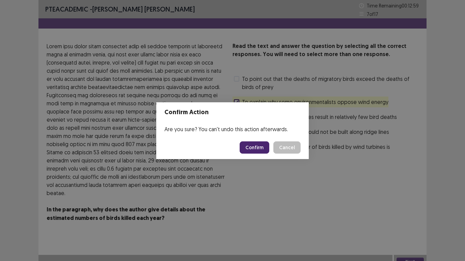
click at [254, 144] on button "Confirm" at bounding box center [255, 148] width 30 height 12
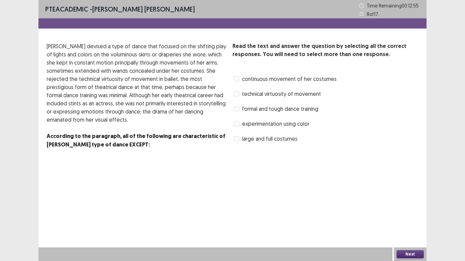
click at [239, 124] on span at bounding box center [236, 123] width 5 height 5
click at [414, 215] on button "Next" at bounding box center [410, 255] width 27 height 8
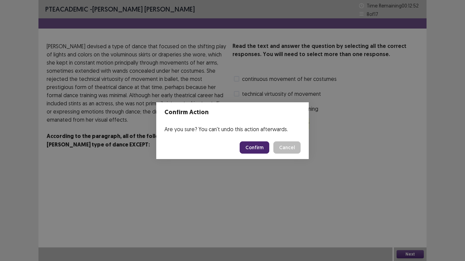
click at [252, 153] on button "Confirm" at bounding box center [255, 148] width 30 height 12
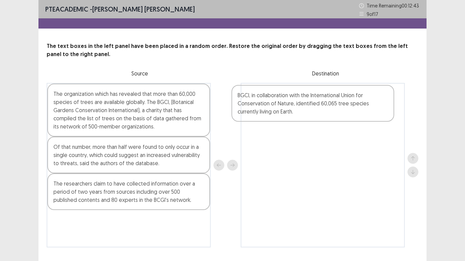
drag, startPoint x: 163, startPoint y: 192, endPoint x: 350, endPoint y: 103, distance: 207.6
click at [350, 103] on div "The organization which has revealed that more than 60,000 species of trees are …" at bounding box center [233, 165] width 372 height 165
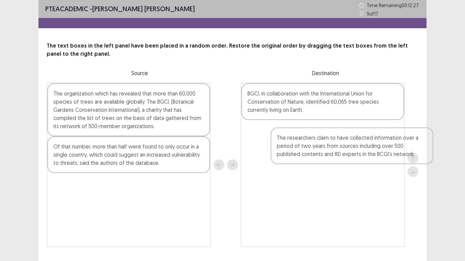
drag, startPoint x: 146, startPoint y: 196, endPoint x: 372, endPoint y: 148, distance: 231.1
click at [372, 148] on div "The organization which has revealed that more than 60,000 species of trees are …" at bounding box center [233, 165] width 372 height 165
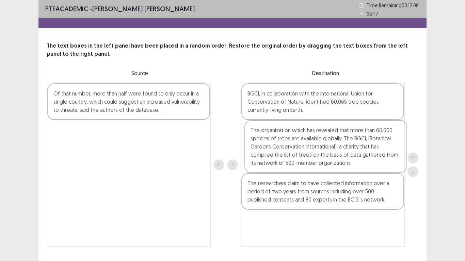
drag, startPoint x: 112, startPoint y: 119, endPoint x: 311, endPoint y: 155, distance: 202.3
click at [311, 155] on div "The organization which has revealed that more than 60,000 species of trees are …" at bounding box center [233, 165] width 372 height 165
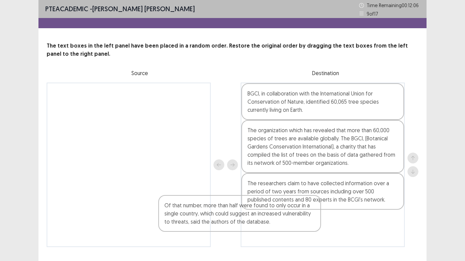
scroll to position [16, 0]
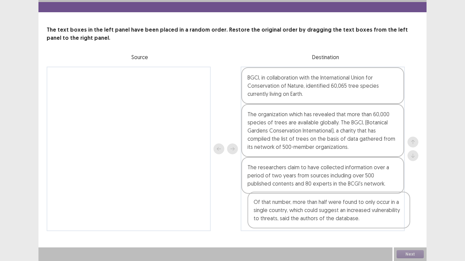
drag, startPoint x: 149, startPoint y: 107, endPoint x: 351, endPoint y: 217, distance: 229.6
click at [351, 215] on div "Of that number, more than half were found to only occur in a single country, wh…" at bounding box center [233, 149] width 372 height 165
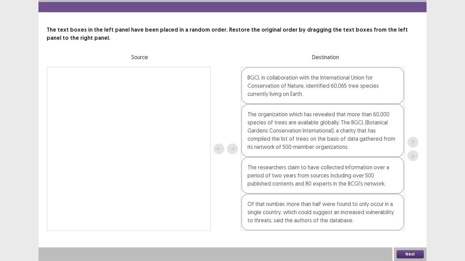
click at [414, 215] on button "Next" at bounding box center [410, 255] width 27 height 8
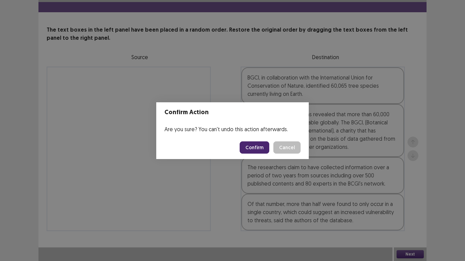
click at [257, 148] on button "Confirm" at bounding box center [255, 148] width 30 height 12
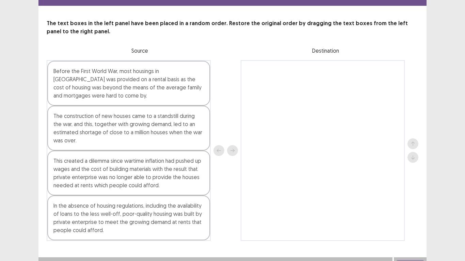
scroll to position [33, 0]
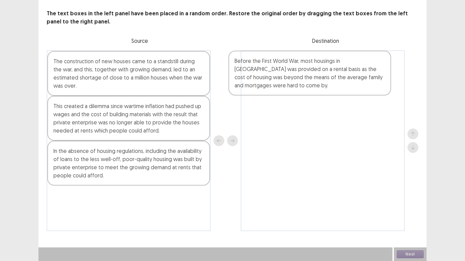
drag, startPoint x: 128, startPoint y: 85, endPoint x: 302, endPoint y: 85, distance: 174.3
click at [302, 85] on div "Before the First World War, most housings in [GEOGRAPHIC_DATA] was provided on …" at bounding box center [233, 140] width 372 height 181
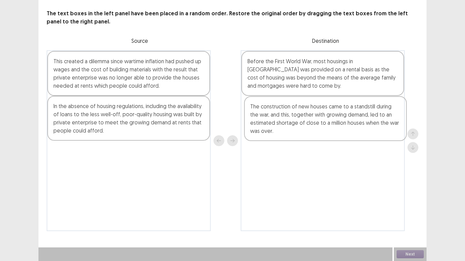
drag, startPoint x: 164, startPoint y: 76, endPoint x: 362, endPoint y: 121, distance: 203.6
click at [362, 121] on div "The construction of new houses came to a standstill during the war, and this, t…" at bounding box center [233, 140] width 372 height 181
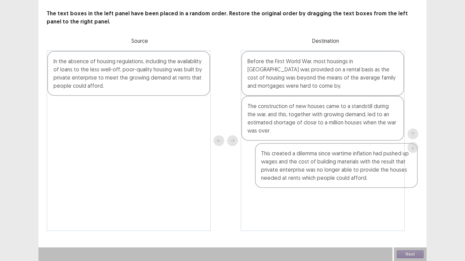
drag, startPoint x: 124, startPoint y: 80, endPoint x: 325, endPoint y: 167, distance: 219.4
click at [329, 170] on div "This created a dilemma since wartime inflation had pushed up wages and the cost…" at bounding box center [233, 140] width 372 height 181
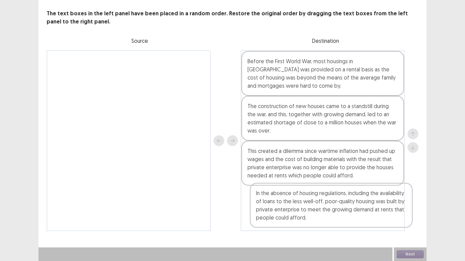
drag, startPoint x: 171, startPoint y: 76, endPoint x: 374, endPoint y: 209, distance: 242.2
click at [374, 209] on div "In the absence of housing regulations, including the availability of loans to t…" at bounding box center [233, 140] width 372 height 181
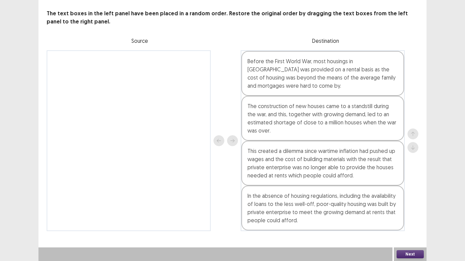
click at [411, 215] on button "Next" at bounding box center [410, 255] width 27 height 8
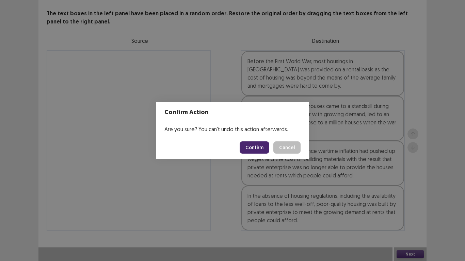
click at [255, 146] on button "Confirm" at bounding box center [255, 148] width 30 height 12
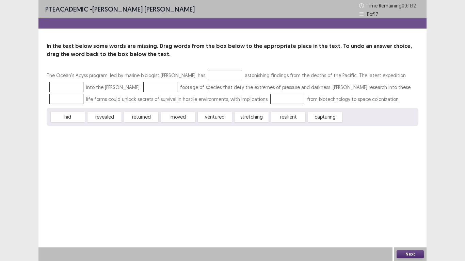
click at [230, 73] on div at bounding box center [225, 75] width 34 height 10
drag, startPoint x: 103, startPoint y: 119, endPoint x: 212, endPoint y: 77, distance: 117.0
drag, startPoint x: 220, startPoint y: 119, endPoint x: 76, endPoint y: 90, distance: 146.9
drag, startPoint x: 253, startPoint y: 119, endPoint x: 159, endPoint y: 92, distance: 98.2
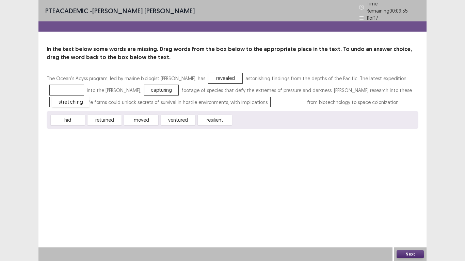
drag, startPoint x: 71, startPoint y: 86, endPoint x: 75, endPoint y: 97, distance: 12.3
drag, startPoint x: 175, startPoint y: 119, endPoint x: 64, endPoint y: 91, distance: 114.8
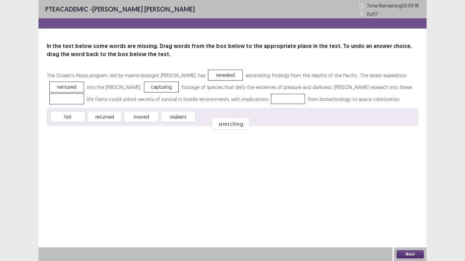
drag, startPoint x: 70, startPoint y: 98, endPoint x: 232, endPoint y: 120, distance: 163.5
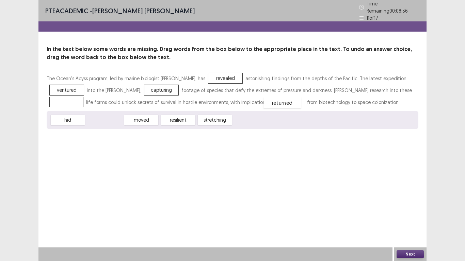
drag, startPoint x: 109, startPoint y: 117, endPoint x: 287, endPoint y: 100, distance: 178.5
drag, startPoint x: 176, startPoint y: 116, endPoint x: 66, endPoint y: 102, distance: 110.1
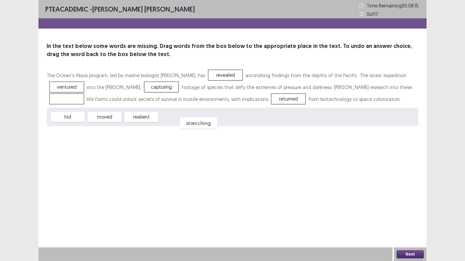
drag, startPoint x: 67, startPoint y: 100, endPoint x: 198, endPoint y: 125, distance: 133.9
drag, startPoint x: 147, startPoint y: 121, endPoint x: 81, endPoint y: 103, distance: 68.1
click at [414, 215] on button "Next" at bounding box center [410, 255] width 27 height 8
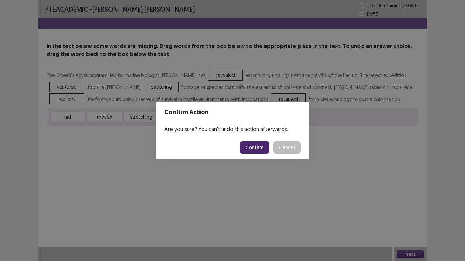
click at [256, 146] on button "Confirm" at bounding box center [255, 148] width 30 height 12
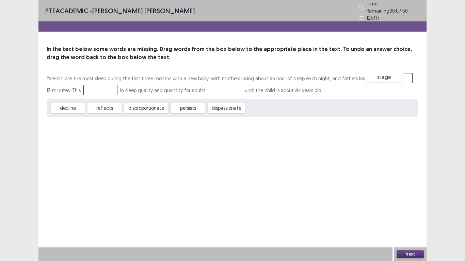
drag, startPoint x: 263, startPoint y: 106, endPoint x: 381, endPoint y: 76, distance: 121.2
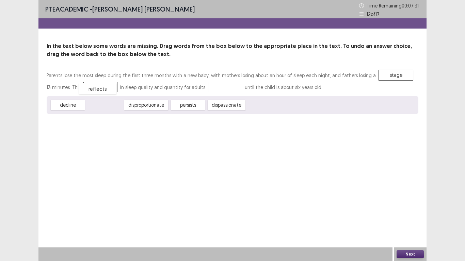
drag, startPoint x: 108, startPoint y: 110, endPoint x: 101, endPoint y: 94, distance: 17.7
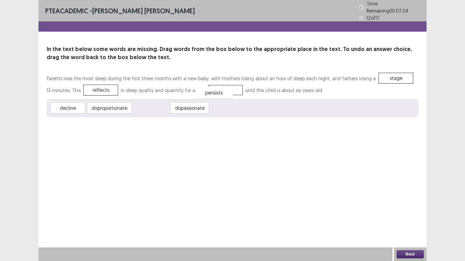
drag, startPoint x: 147, startPoint y: 109, endPoint x: 211, endPoint y: 93, distance: 65.6
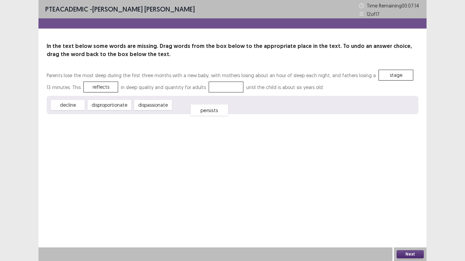
drag, startPoint x: 215, startPoint y: 89, endPoint x: 196, endPoint y: 112, distance: 29.6
drag, startPoint x: 68, startPoint y: 107, endPoint x: 220, endPoint y: 92, distance: 152.9
click at [406, 215] on button "Next" at bounding box center [410, 255] width 27 height 8
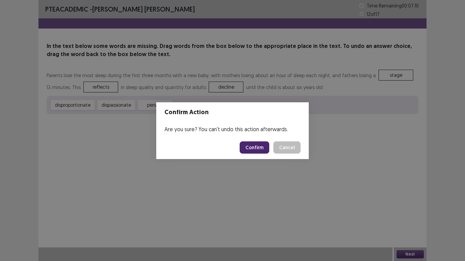
click at [263, 145] on button "Confirm" at bounding box center [255, 148] width 30 height 12
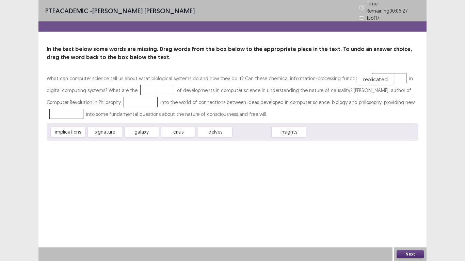
drag, startPoint x: 257, startPoint y: 130, endPoint x: 379, endPoint y: 77, distance: 133.4
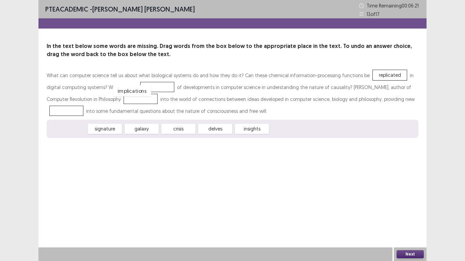
drag, startPoint x: 71, startPoint y: 130, endPoint x: 137, endPoint y: 90, distance: 77.5
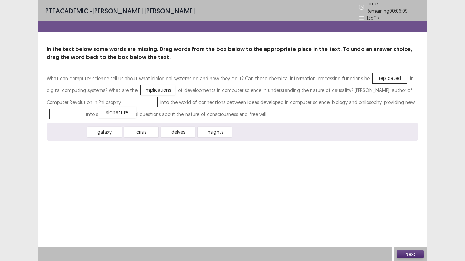
drag, startPoint x: 77, startPoint y: 128, endPoint x: 132, endPoint y: 102, distance: 60.9
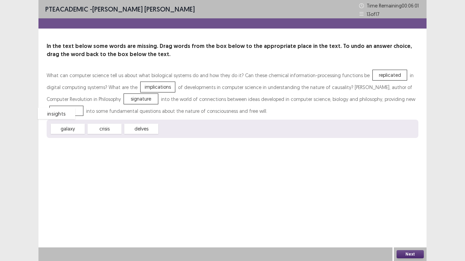
drag, startPoint x: 181, startPoint y: 130, endPoint x: 59, endPoint y: 114, distance: 123.2
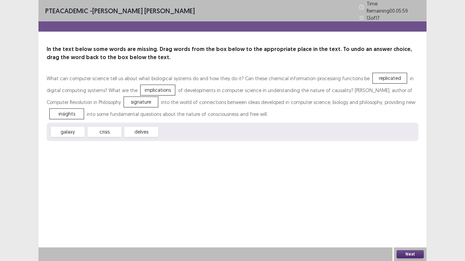
click at [411, 215] on button "Next" at bounding box center [410, 255] width 27 height 8
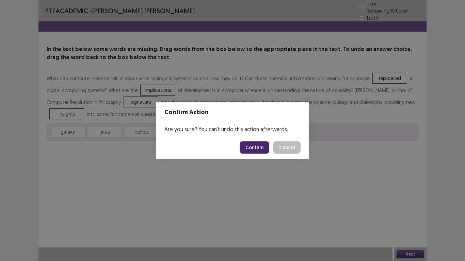
click at [254, 148] on button "Confirm" at bounding box center [255, 148] width 30 height 12
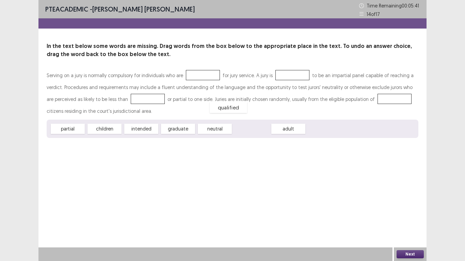
drag, startPoint x: 257, startPoint y: 130, endPoint x: 223, endPoint y: 97, distance: 47.7
click at [229, 103] on div "qualified" at bounding box center [228, 107] width 37 height 11
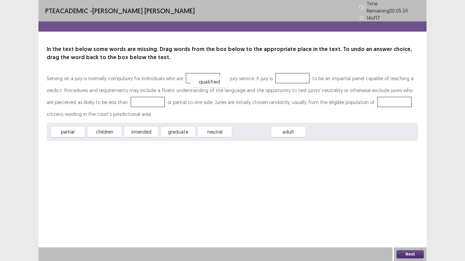
drag, startPoint x: 259, startPoint y: 127, endPoint x: 214, endPoint y: 73, distance: 70.1
drag, startPoint x: 143, startPoint y: 131, endPoint x: 301, endPoint y: 83, distance: 165.0
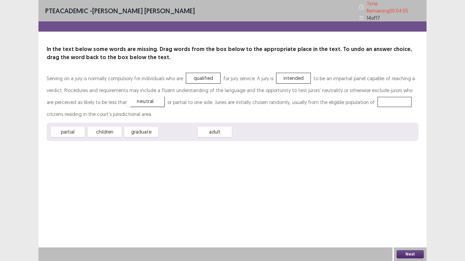
drag, startPoint x: 182, startPoint y: 128, endPoint x: 148, endPoint y: 97, distance: 46.5
drag, startPoint x: 190, startPoint y: 131, endPoint x: 387, endPoint y: 99, distance: 199.3
drag, startPoint x: 146, startPoint y: 99, endPoint x: 237, endPoint y: 87, distance: 91.0
click at [242, 83] on div "Serving on a jury is normally compulsory for individuals who are qualified for …" at bounding box center [233, 97] width 372 height 48
drag, startPoint x: 137, startPoint y: 101, endPoint x: 292, endPoint y: 79, distance: 156.4
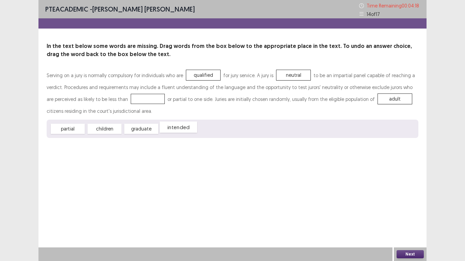
click at [178, 129] on div "intended" at bounding box center [178, 127] width 37 height 11
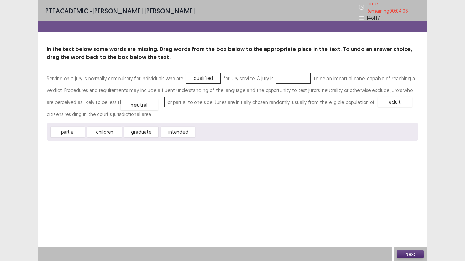
drag, startPoint x: 283, startPoint y: 76, endPoint x: 127, endPoint y: 101, distance: 157.2
drag, startPoint x: 169, startPoint y: 128, endPoint x: 282, endPoint y: 75, distance: 124.9
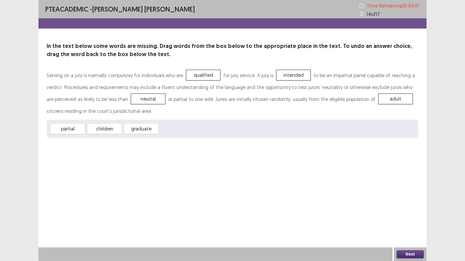
click at [412, 215] on button "Next" at bounding box center [410, 255] width 27 height 8
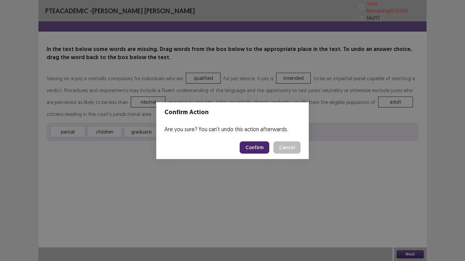
click at [249, 148] on button "Confirm" at bounding box center [255, 148] width 30 height 12
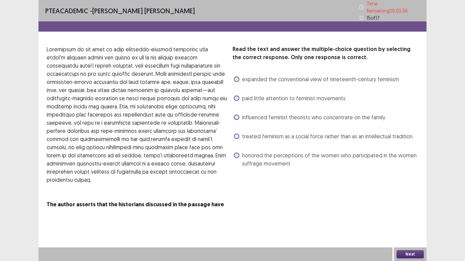
click at [236, 96] on span at bounding box center [236, 98] width 5 height 5
click at [404, 215] on button "Next" at bounding box center [410, 255] width 27 height 8
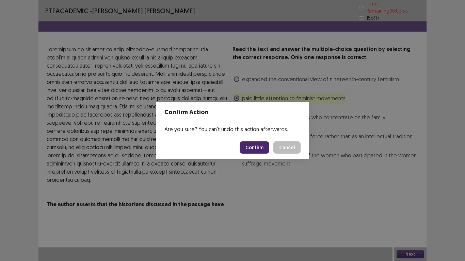
click at [255, 147] on button "Confirm" at bounding box center [255, 148] width 30 height 12
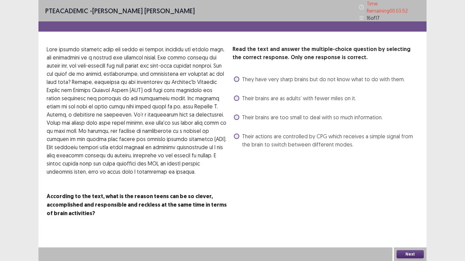
click at [238, 134] on span at bounding box center [236, 136] width 5 height 5
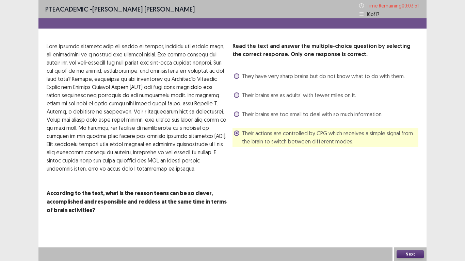
click at [414, 215] on button "Next" at bounding box center [410, 255] width 27 height 8
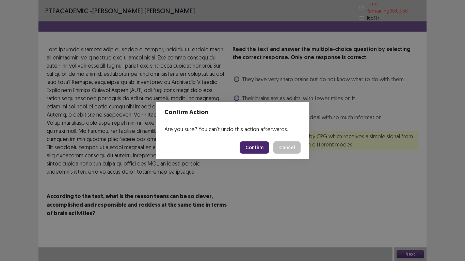
click at [249, 145] on button "Confirm" at bounding box center [255, 148] width 30 height 12
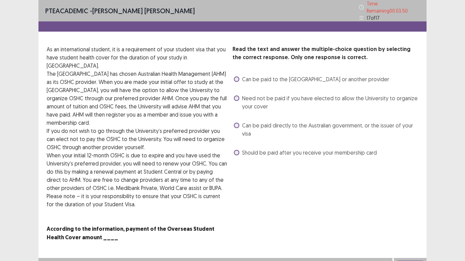
click at [235, 96] on span at bounding box center [236, 98] width 5 height 5
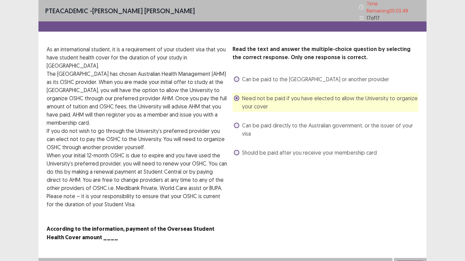
click at [412, 215] on button "Next" at bounding box center [410, 265] width 27 height 8
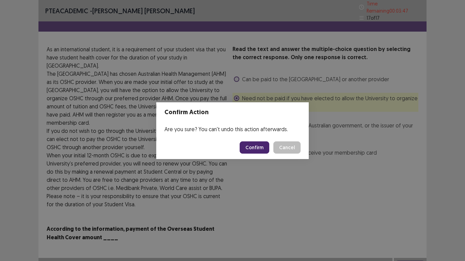
click at [254, 150] on button "Confirm" at bounding box center [255, 148] width 30 height 12
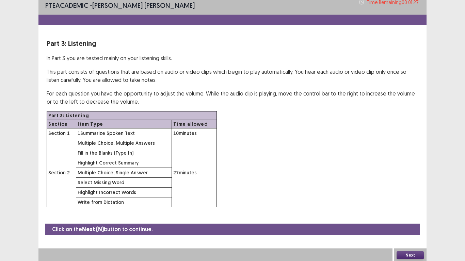
scroll to position [5, 0]
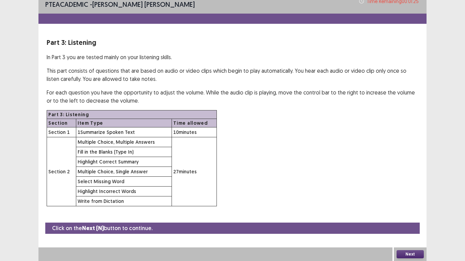
click at [411, 215] on button "Next" at bounding box center [410, 255] width 27 height 8
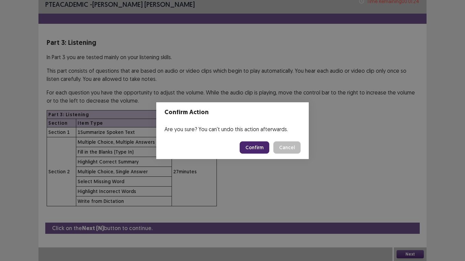
click at [255, 149] on button "Confirm" at bounding box center [255, 148] width 30 height 12
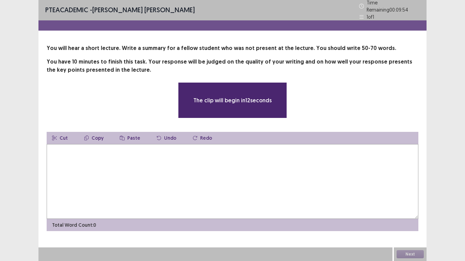
scroll to position [0, 0]
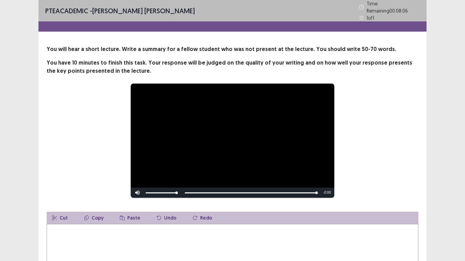
click at [160, 215] on textarea at bounding box center [233, 261] width 372 height 75
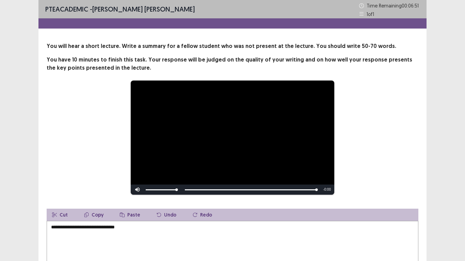
click at [112, 215] on textarea "**********" at bounding box center [233, 258] width 372 height 75
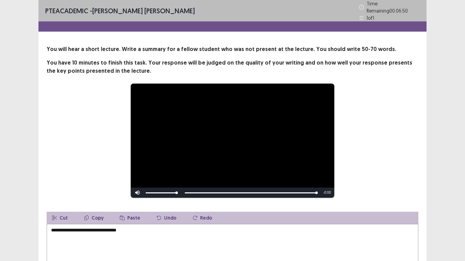
click at [148, 215] on textarea "**********" at bounding box center [233, 261] width 372 height 75
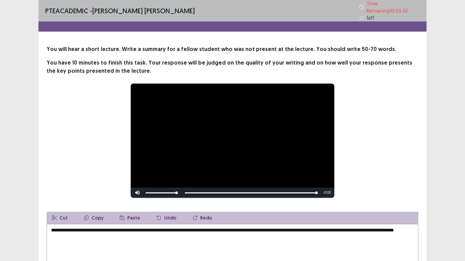
click at [122, 215] on textarea "**********" at bounding box center [233, 261] width 372 height 75
click at [150, 215] on textarea "**********" at bounding box center [233, 261] width 372 height 75
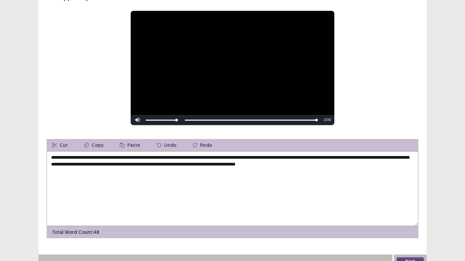
scroll to position [77, 0]
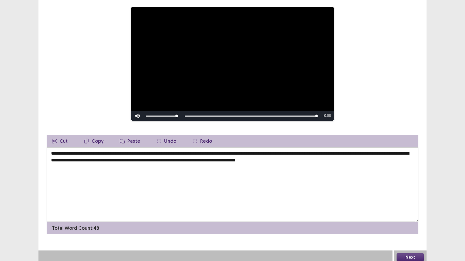
type textarea "**********"
click at [409, 215] on button "Next" at bounding box center [410, 258] width 27 height 8
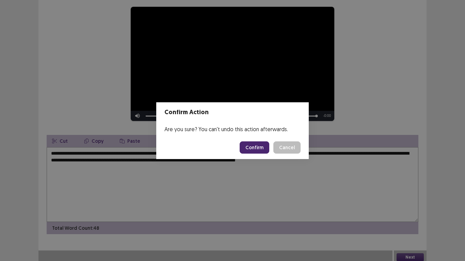
click at [257, 146] on button "Confirm" at bounding box center [255, 148] width 30 height 12
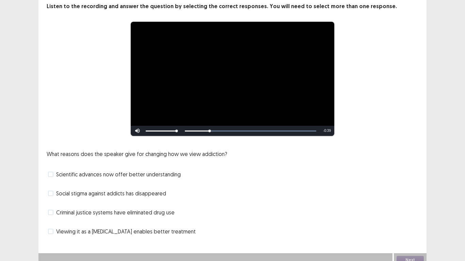
scroll to position [46, 0]
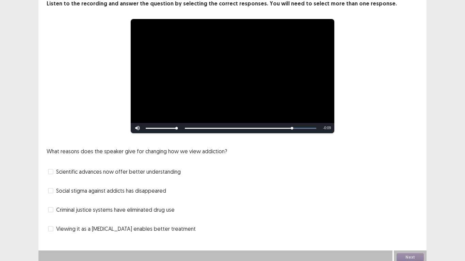
click at [48, 215] on span at bounding box center [50, 228] width 5 height 5
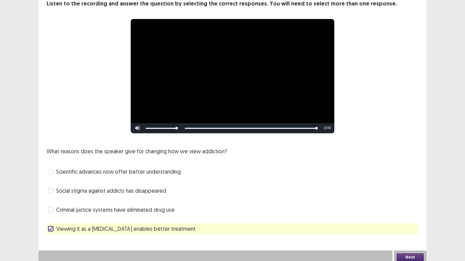
click at [54, 170] on label "Scientific advances now offer better understanding" at bounding box center [114, 172] width 133 height 8
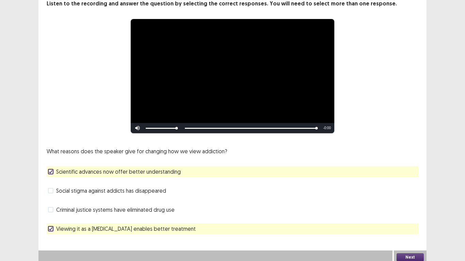
click at [410, 215] on button "Next" at bounding box center [410, 258] width 27 height 8
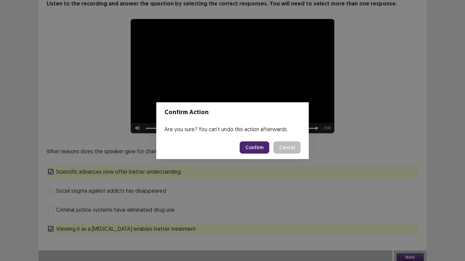
click at [257, 151] on button "Confirm" at bounding box center [255, 148] width 30 height 12
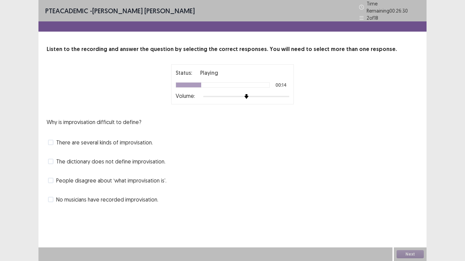
click at [51, 178] on span at bounding box center [50, 180] width 5 height 5
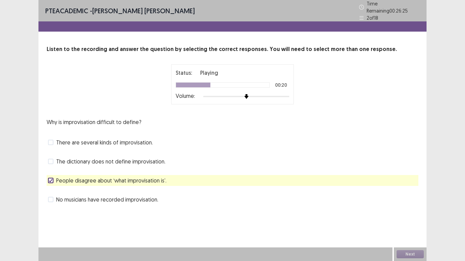
click at [51, 140] on span at bounding box center [50, 142] width 5 height 5
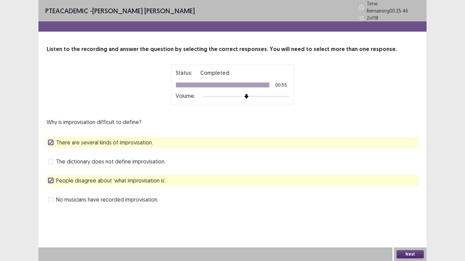
click at [412, 215] on button "Next" at bounding box center [410, 255] width 27 height 8
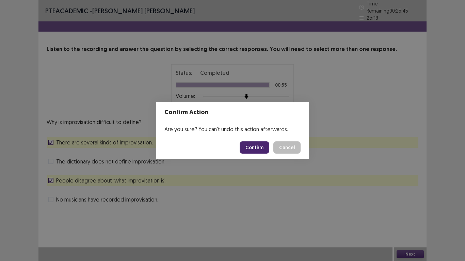
click at [262, 148] on button "Confirm" at bounding box center [255, 148] width 30 height 12
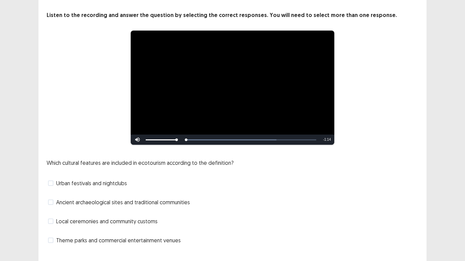
scroll to position [46, 0]
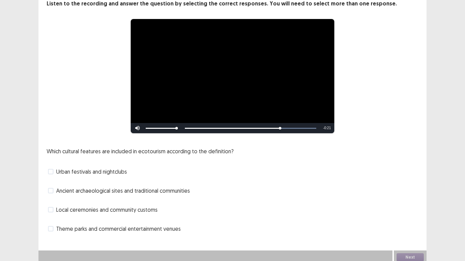
click at [50, 188] on span at bounding box center [50, 190] width 5 height 5
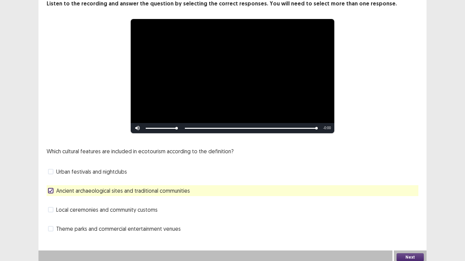
click at [48, 207] on span at bounding box center [50, 209] width 5 height 5
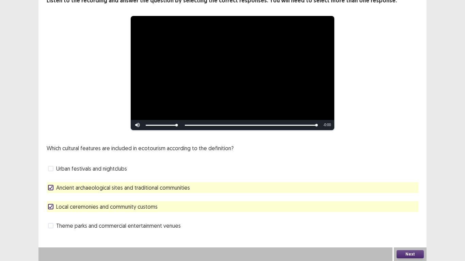
click at [410, 215] on button "Next" at bounding box center [410, 255] width 27 height 8
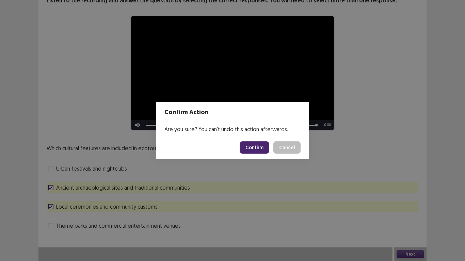
click at [252, 150] on button "Confirm" at bounding box center [255, 148] width 30 height 12
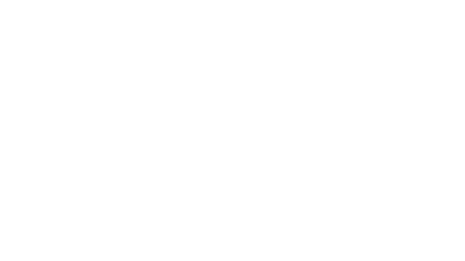
scroll to position [0, 0]
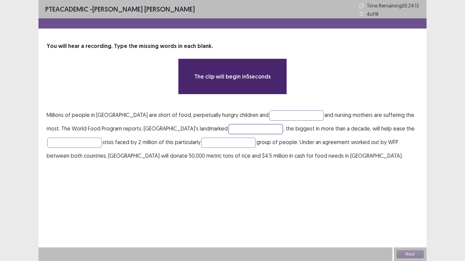
click at [228, 128] on input "text" at bounding box center [255, 129] width 54 height 10
click at [269, 113] on input "text" at bounding box center [296, 116] width 54 height 10
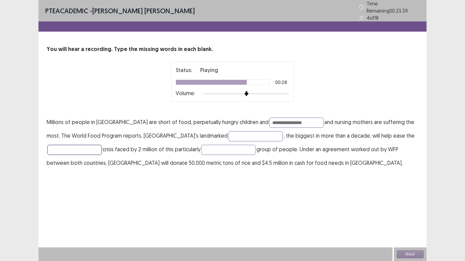
click at [98, 148] on input "text" at bounding box center [74, 150] width 54 height 10
click at [291, 119] on input "**********" at bounding box center [296, 123] width 54 height 10
type input "********"
click at [92, 145] on input "text" at bounding box center [74, 150] width 54 height 10
type input "*********"
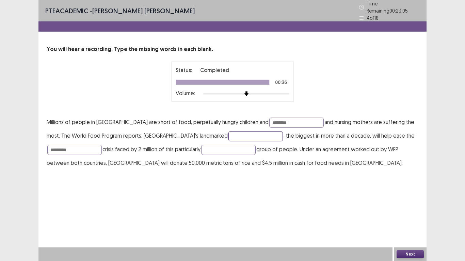
click at [228, 134] on input "text" at bounding box center [255, 136] width 54 height 10
click at [234, 150] on input "text" at bounding box center [228, 150] width 54 height 10
click at [412, 215] on button "Next" at bounding box center [410, 255] width 27 height 8
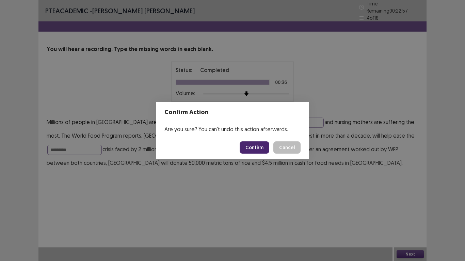
click at [260, 147] on button "Confirm" at bounding box center [255, 148] width 30 height 12
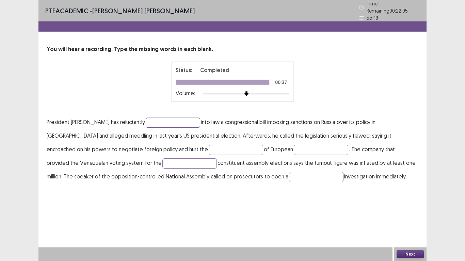
drag, startPoint x: 137, startPoint y: 115, endPoint x: 137, endPoint y: 119, distance: 3.7
click at [146, 119] on input "text" at bounding box center [173, 123] width 54 height 10
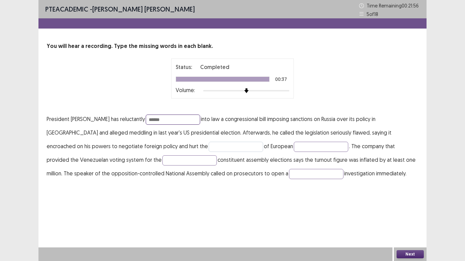
type input "******"
click at [209, 146] on input "text" at bounding box center [236, 147] width 54 height 10
type input "********"
click at [294, 148] on input "text" at bounding box center [321, 147] width 54 height 10
type input "******"
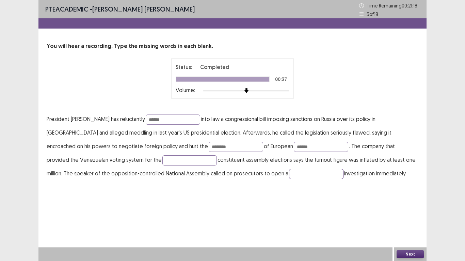
click at [289, 175] on input "text" at bounding box center [316, 174] width 54 height 10
type input "********"
click at [414, 215] on button "Next" at bounding box center [410, 255] width 27 height 8
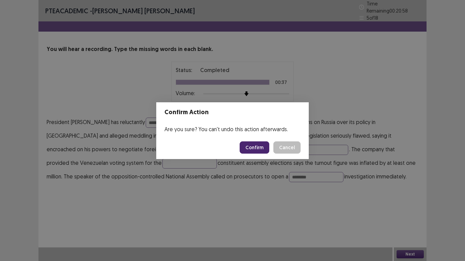
click at [267, 146] on button "Confirm" at bounding box center [255, 148] width 30 height 12
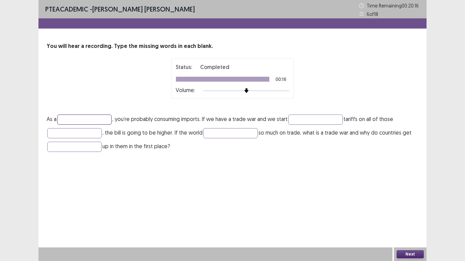
click at [110, 119] on input "text" at bounding box center [84, 120] width 54 height 10
type input "******"
click at [313, 122] on input "text" at bounding box center [315, 120] width 54 height 10
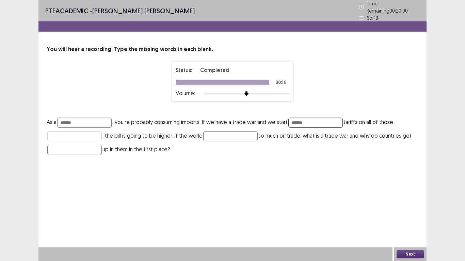
type input "******"
click at [90, 132] on input "text" at bounding box center [74, 136] width 54 height 10
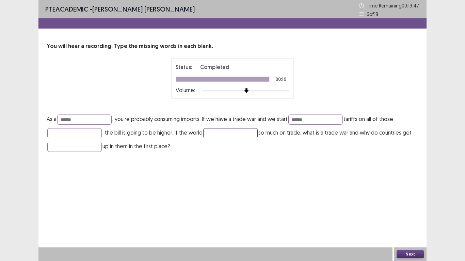
click at [217, 131] on input "text" at bounding box center [230, 133] width 54 height 10
type input "*****"
click at [92, 149] on input "text" at bounding box center [74, 147] width 54 height 10
type input "**********"
click at [93, 134] on input "text" at bounding box center [74, 133] width 54 height 10
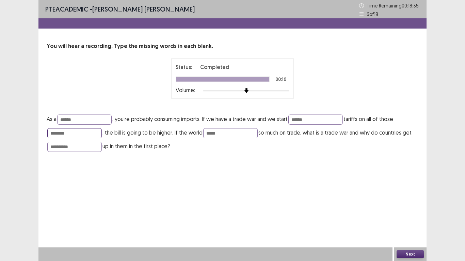
type input "********"
click at [409, 215] on button "Next" at bounding box center [410, 255] width 27 height 8
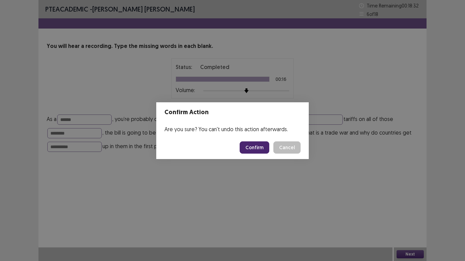
click at [259, 148] on button "Confirm" at bounding box center [255, 148] width 30 height 12
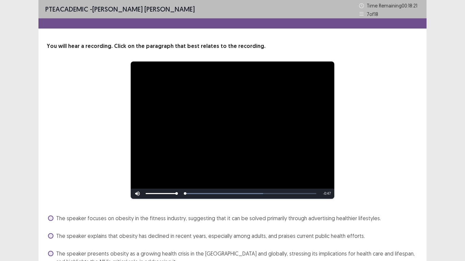
scroll to position [54, 0]
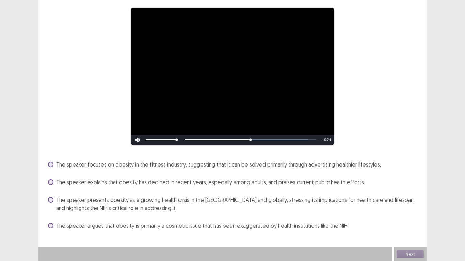
click at [53, 200] on span at bounding box center [50, 199] width 5 height 5
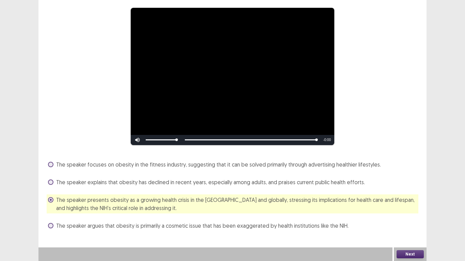
click at [410, 215] on button "Next" at bounding box center [410, 255] width 27 height 8
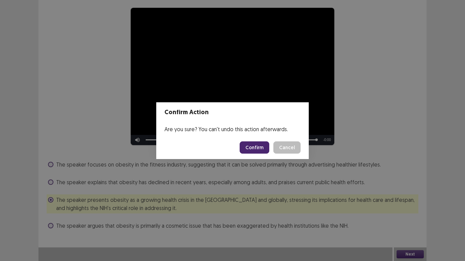
click at [258, 148] on button "Confirm" at bounding box center [255, 148] width 30 height 12
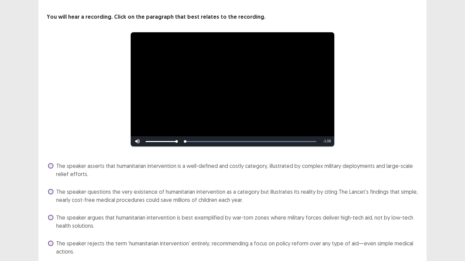
scroll to position [55, 0]
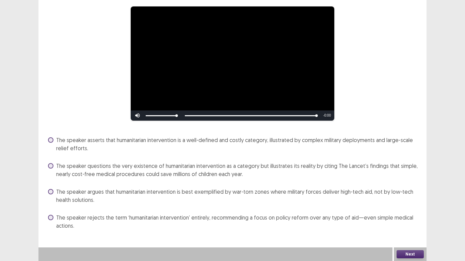
click at [49, 139] on span at bounding box center [50, 140] width 5 height 5
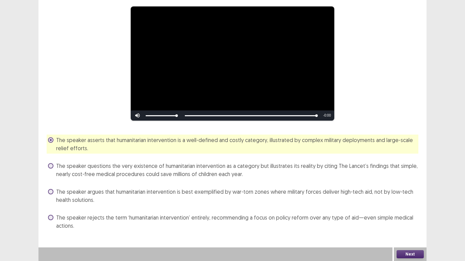
click at [408, 215] on button "Next" at bounding box center [410, 255] width 27 height 8
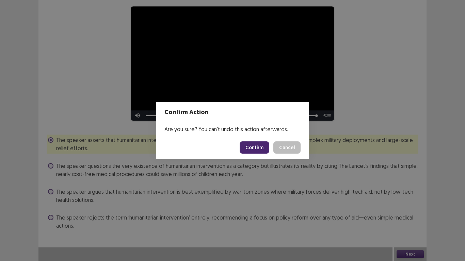
click at [249, 147] on button "Confirm" at bounding box center [255, 148] width 30 height 12
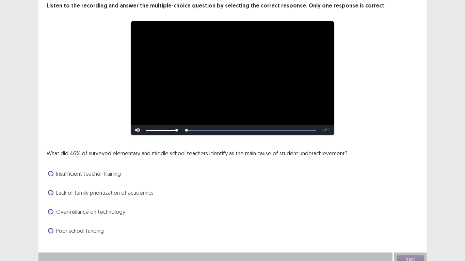
scroll to position [46, 0]
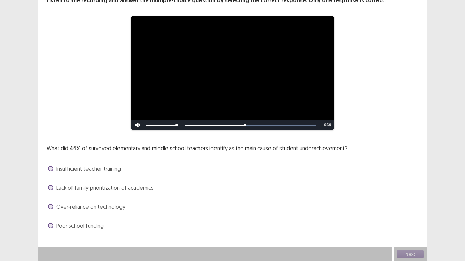
click at [50, 189] on span at bounding box center [50, 187] width 5 height 5
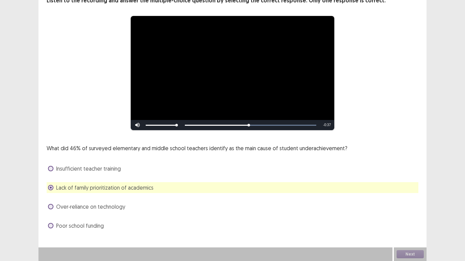
click at [53, 207] on span at bounding box center [50, 206] width 5 height 5
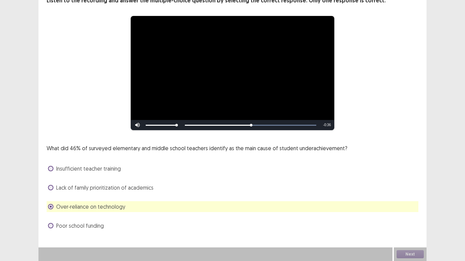
click at [51, 189] on span at bounding box center [50, 187] width 5 height 5
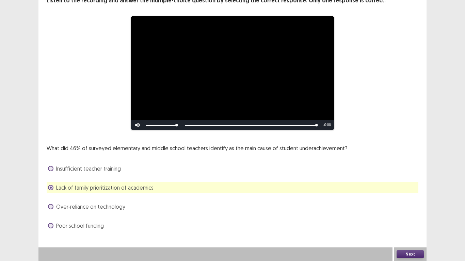
click at [413, 215] on button "Next" at bounding box center [410, 255] width 27 height 8
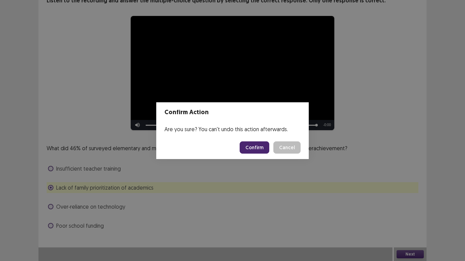
click at [253, 152] on button "Confirm" at bounding box center [255, 148] width 30 height 12
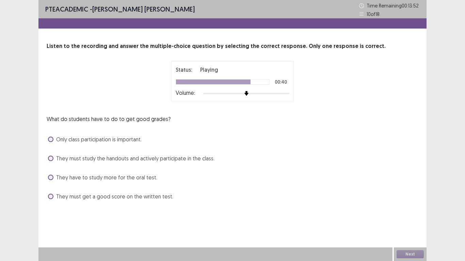
click at [52, 140] on span at bounding box center [50, 139] width 5 height 5
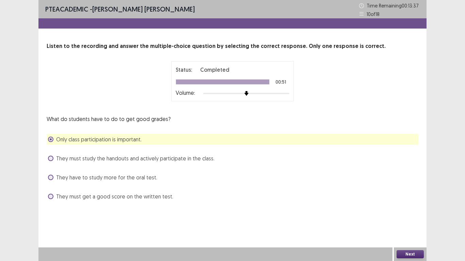
click at [54, 161] on label "They must study the handouts and actively participate in the class." at bounding box center [131, 159] width 166 height 8
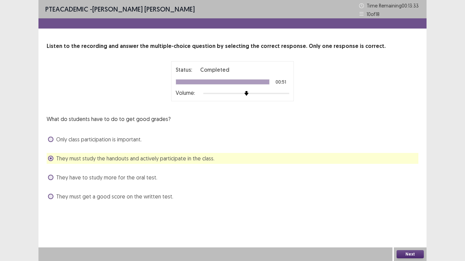
click at [415, 215] on button "Next" at bounding box center [410, 255] width 27 height 8
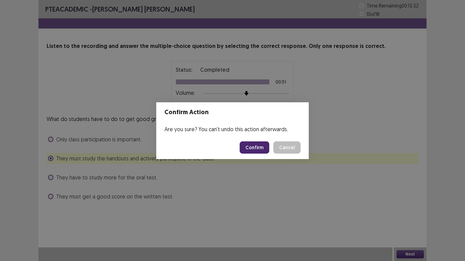
click at [255, 146] on button "Confirm" at bounding box center [255, 148] width 30 height 12
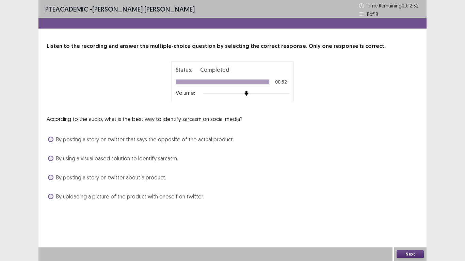
click at [54, 160] on label "By using a visual based solution to identify sarcasm." at bounding box center [113, 159] width 130 height 8
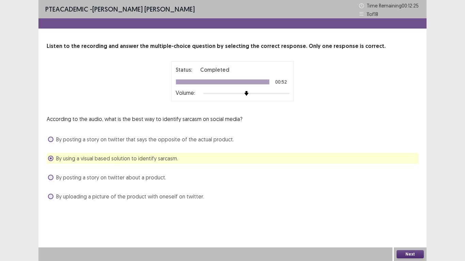
click at [399, 215] on button "Next" at bounding box center [410, 255] width 27 height 8
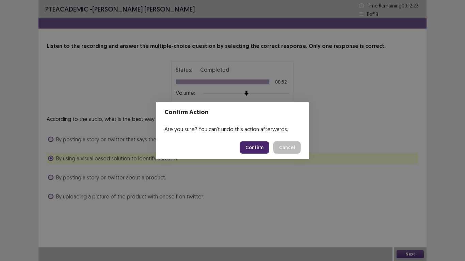
click at [252, 149] on button "Confirm" at bounding box center [255, 148] width 30 height 12
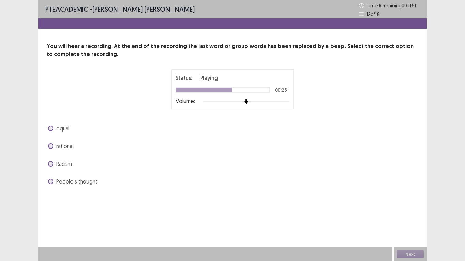
click at [51, 166] on span at bounding box center [50, 163] width 5 height 5
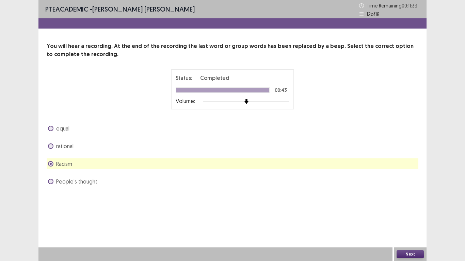
click at [413, 215] on button "Next" at bounding box center [410, 255] width 27 height 8
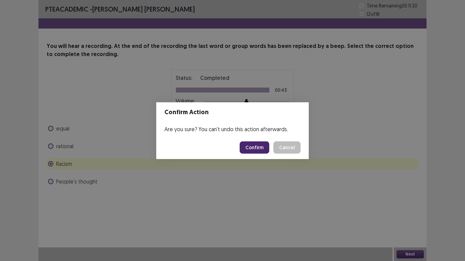
click at [254, 144] on button "Confirm" at bounding box center [255, 148] width 30 height 12
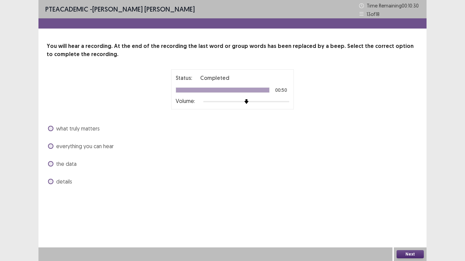
click at [52, 129] on span at bounding box center [50, 128] width 5 height 5
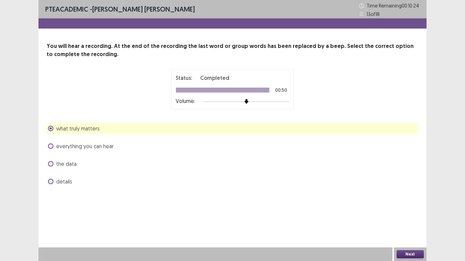
click at [409, 215] on button "Next" at bounding box center [410, 255] width 27 height 8
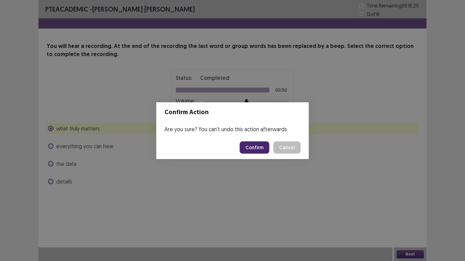
click at [252, 155] on footer "Confirm Cancel" at bounding box center [232, 147] width 153 height 23
click at [254, 147] on button "Confirm" at bounding box center [255, 148] width 30 height 12
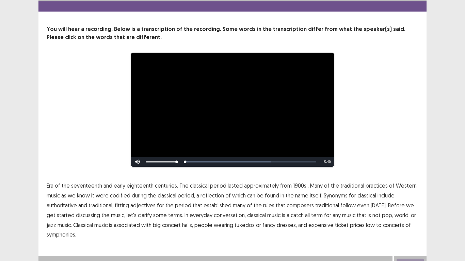
scroll to position [26, 0]
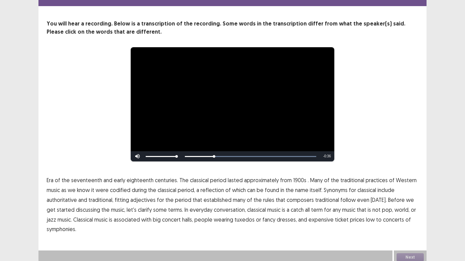
click at [294, 178] on span "1900s" at bounding box center [299, 180] width 13 height 8
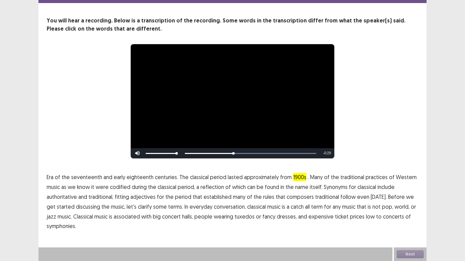
click at [169, 189] on span "classical" at bounding box center [167, 187] width 19 height 8
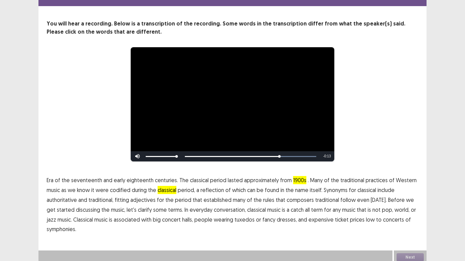
drag, startPoint x: 132, startPoint y: 209, endPoint x: 144, endPoint y: 209, distance: 11.6
click at [138, 209] on span "clarify" at bounding box center [145, 210] width 14 height 8
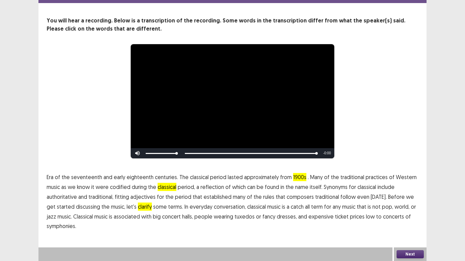
click at [415, 215] on button "Next" at bounding box center [410, 255] width 27 height 8
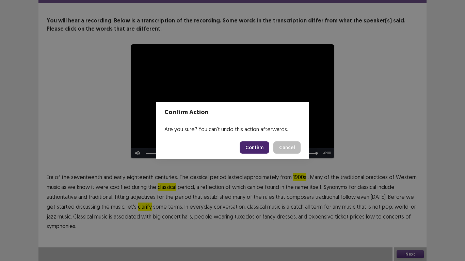
click at [258, 146] on button "Confirm" at bounding box center [255, 148] width 30 height 12
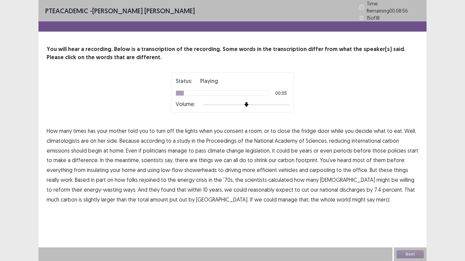
click at [236, 129] on span "consent" at bounding box center [233, 131] width 19 height 8
click at [365, 140] on span "international" at bounding box center [366, 141] width 29 height 8
drag, startPoint x: 341, startPoint y: 151, endPoint x: 346, endPoint y: 151, distance: 5.1
click at [345, 151] on span "periods" at bounding box center [343, 151] width 19 height 8
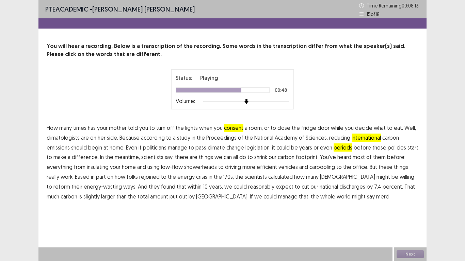
drag, startPoint x: 151, startPoint y: 177, endPoint x: 157, endPoint y: 177, distance: 5.2
click at [152, 177] on span "rejoined" at bounding box center [149, 177] width 20 height 8
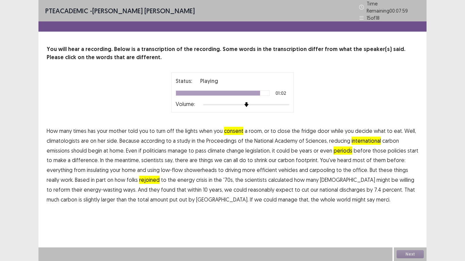
drag, startPoint x: 319, startPoint y: 187, endPoint x: 329, endPoint y: 188, distance: 10.3
click at [339, 188] on span "discharges" at bounding box center [352, 190] width 26 height 8
click at [376, 200] on span "merci." at bounding box center [383, 200] width 14 height 8
click at [403, 215] on button "Next" at bounding box center [410, 255] width 27 height 8
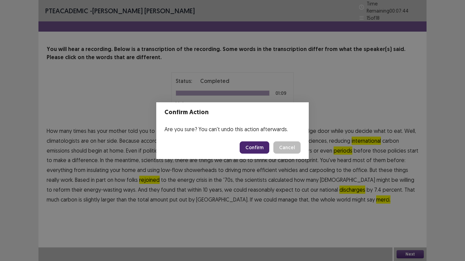
click at [258, 145] on button "Confirm" at bounding box center [255, 148] width 30 height 12
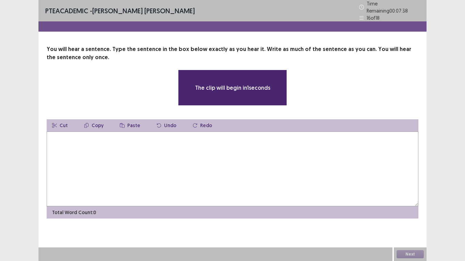
click at [174, 147] on textarea at bounding box center [233, 169] width 372 height 75
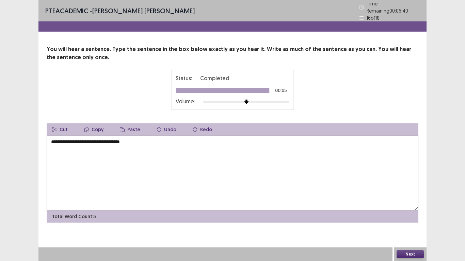
click at [114, 140] on textarea "**********" at bounding box center [233, 173] width 372 height 75
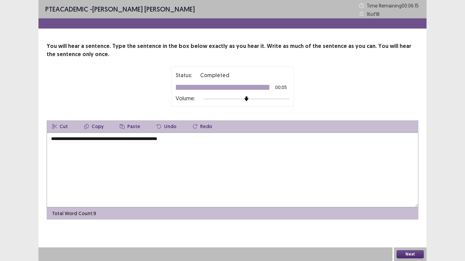
click at [184, 140] on textarea "**********" at bounding box center [233, 170] width 372 height 75
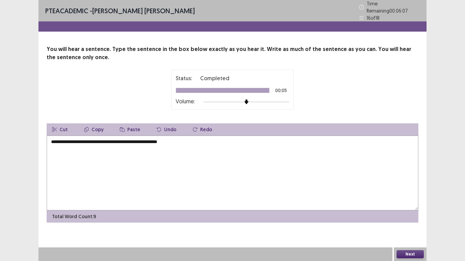
type textarea "**********"
click at [411, 215] on button "Next" at bounding box center [410, 255] width 27 height 8
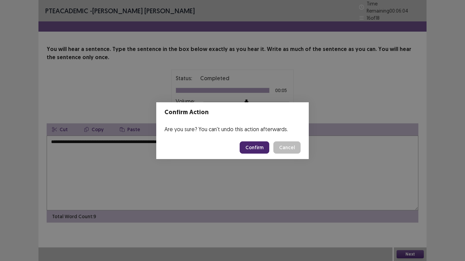
click at [259, 147] on footer "Confirm Cancel" at bounding box center [232, 147] width 153 height 23
click at [260, 147] on button "Confirm" at bounding box center [255, 148] width 30 height 12
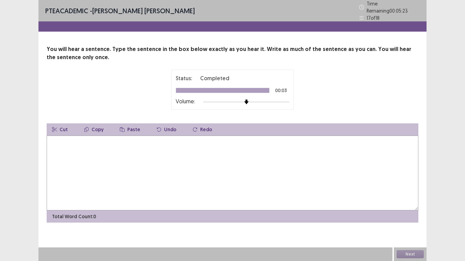
click at [174, 149] on textarea at bounding box center [233, 173] width 372 height 75
click at [122, 140] on textarea "**********" at bounding box center [233, 173] width 372 height 75
click at [170, 141] on textarea "**********" at bounding box center [233, 173] width 372 height 75
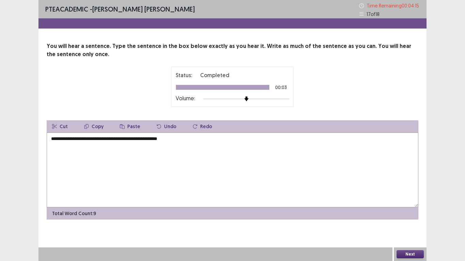
type textarea "**********"
click at [408, 215] on button "Next" at bounding box center [410, 255] width 27 height 8
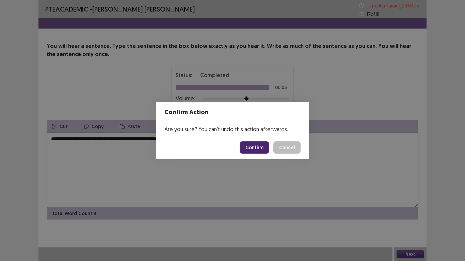
click at [258, 148] on button "Confirm" at bounding box center [255, 148] width 30 height 12
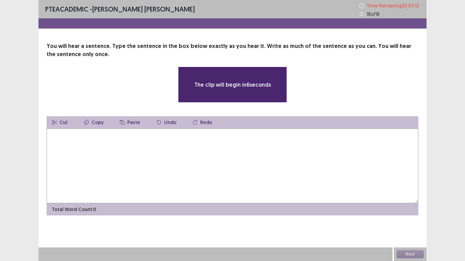
click at [191, 162] on textarea at bounding box center [233, 166] width 372 height 75
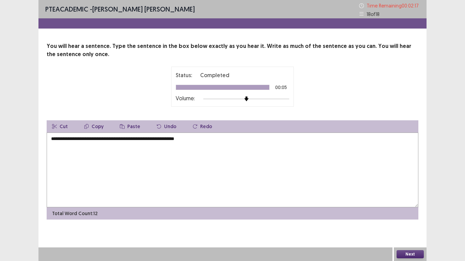
type textarea "**********"
click at [410, 215] on button "Next" at bounding box center [410, 255] width 27 height 8
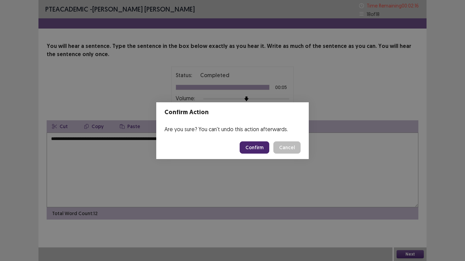
click at [257, 150] on button "Confirm" at bounding box center [255, 148] width 30 height 12
